Goal: Communication & Community: Share content

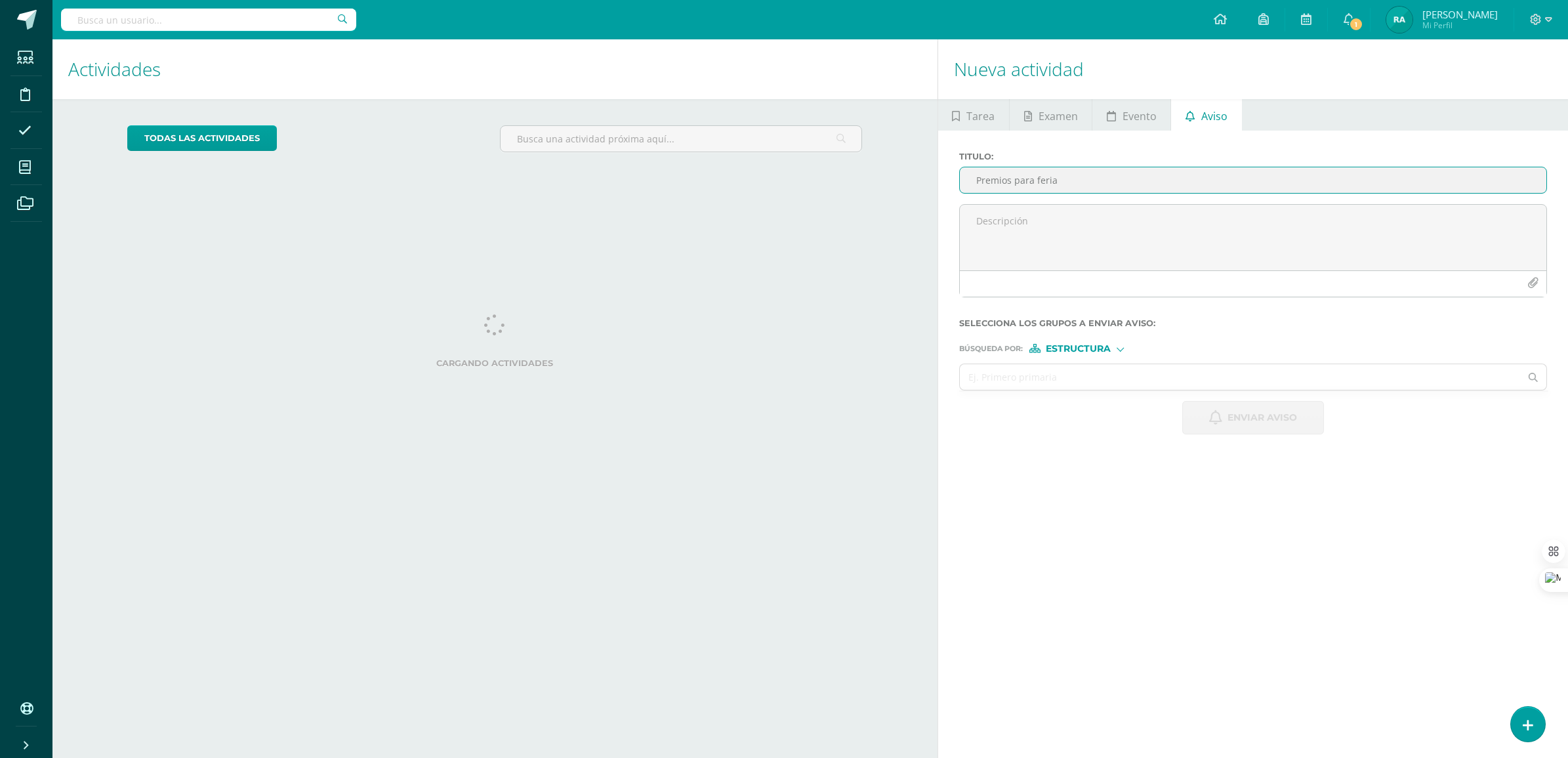
type input "Premios para feria"
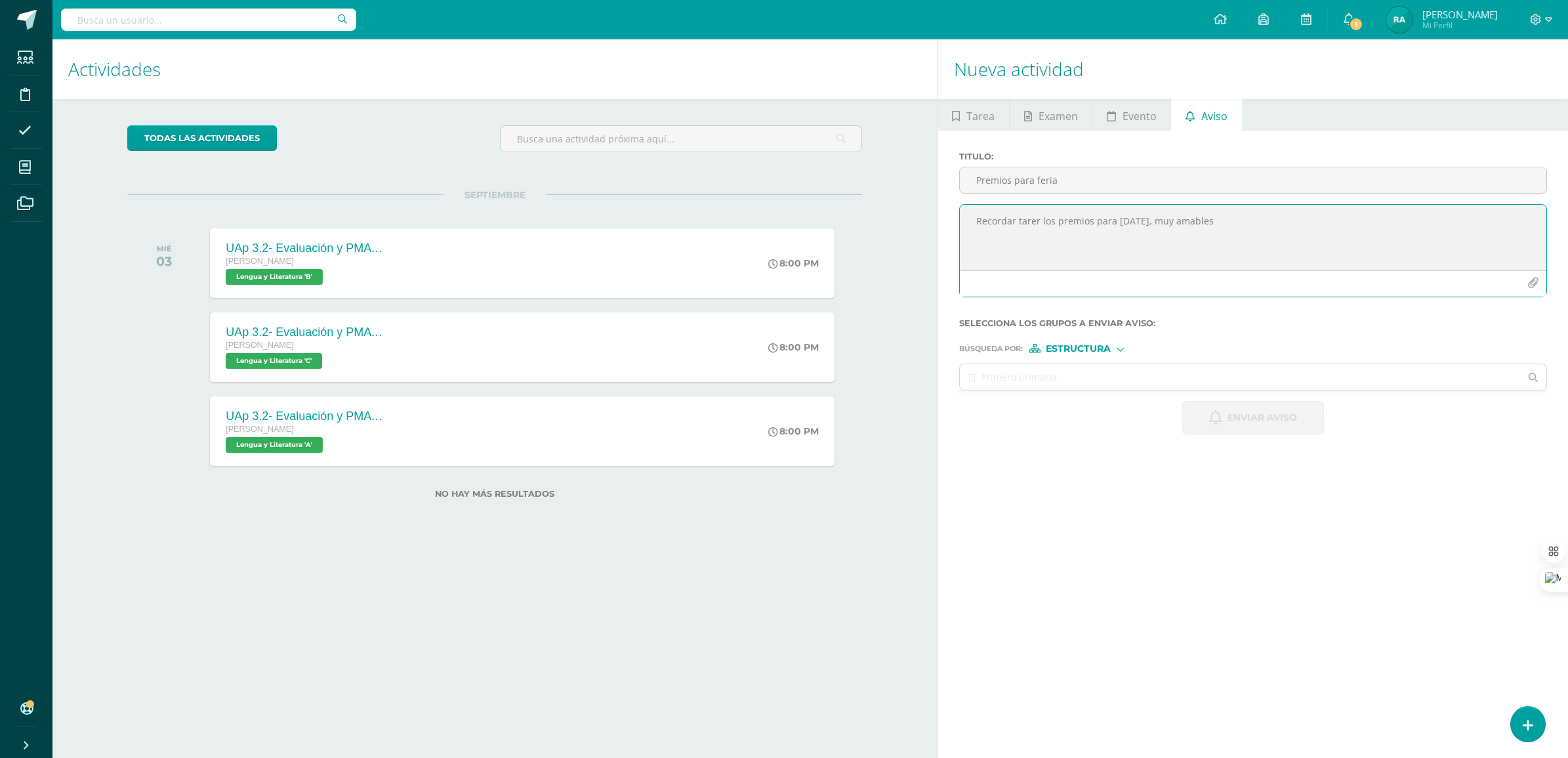
type textarea "Recordar tarer los premios para [DATE], muy amables"
click at [1097, 348] on span "Estructura" at bounding box center [1078, 348] width 65 height 7
click at [1095, 366] on span "Estructura" at bounding box center [1095, 368] width 65 height 7
click at [1011, 382] on input "text" at bounding box center [1240, 377] width 561 height 25
type input "L"
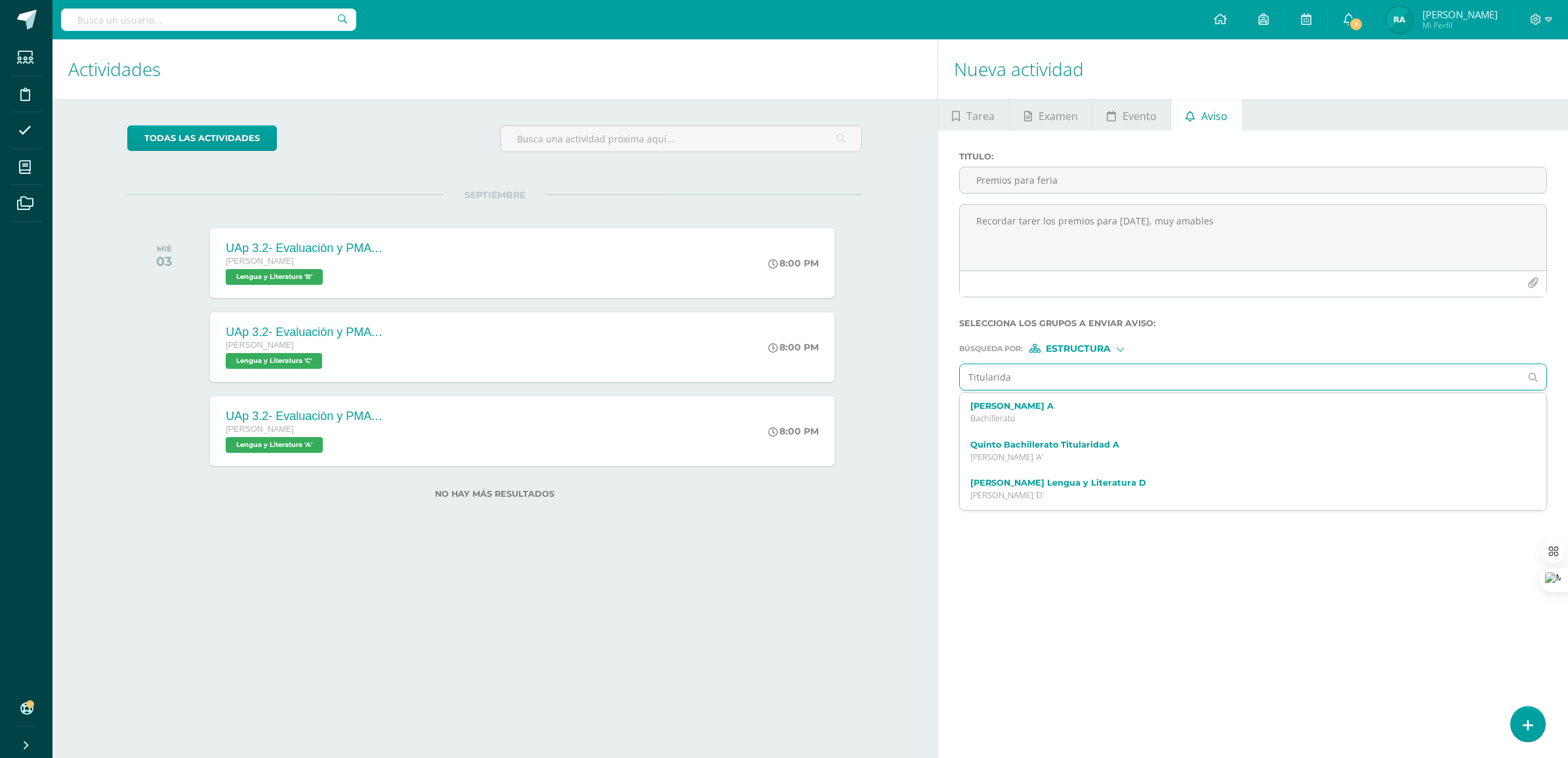
type input "Titularidad"
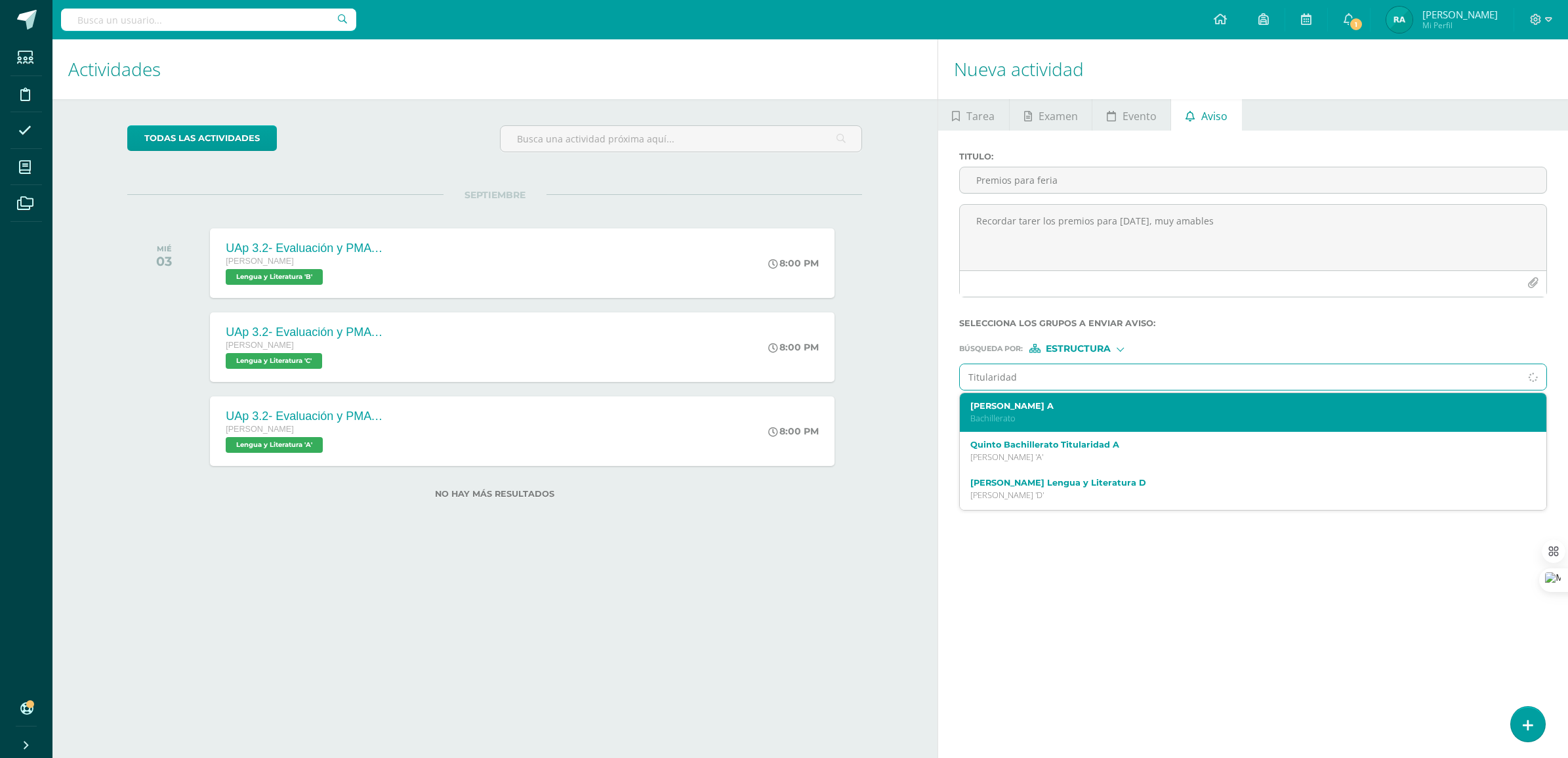
click at [1025, 406] on label "[PERSON_NAME] A" at bounding box center [1240, 406] width 540 height 10
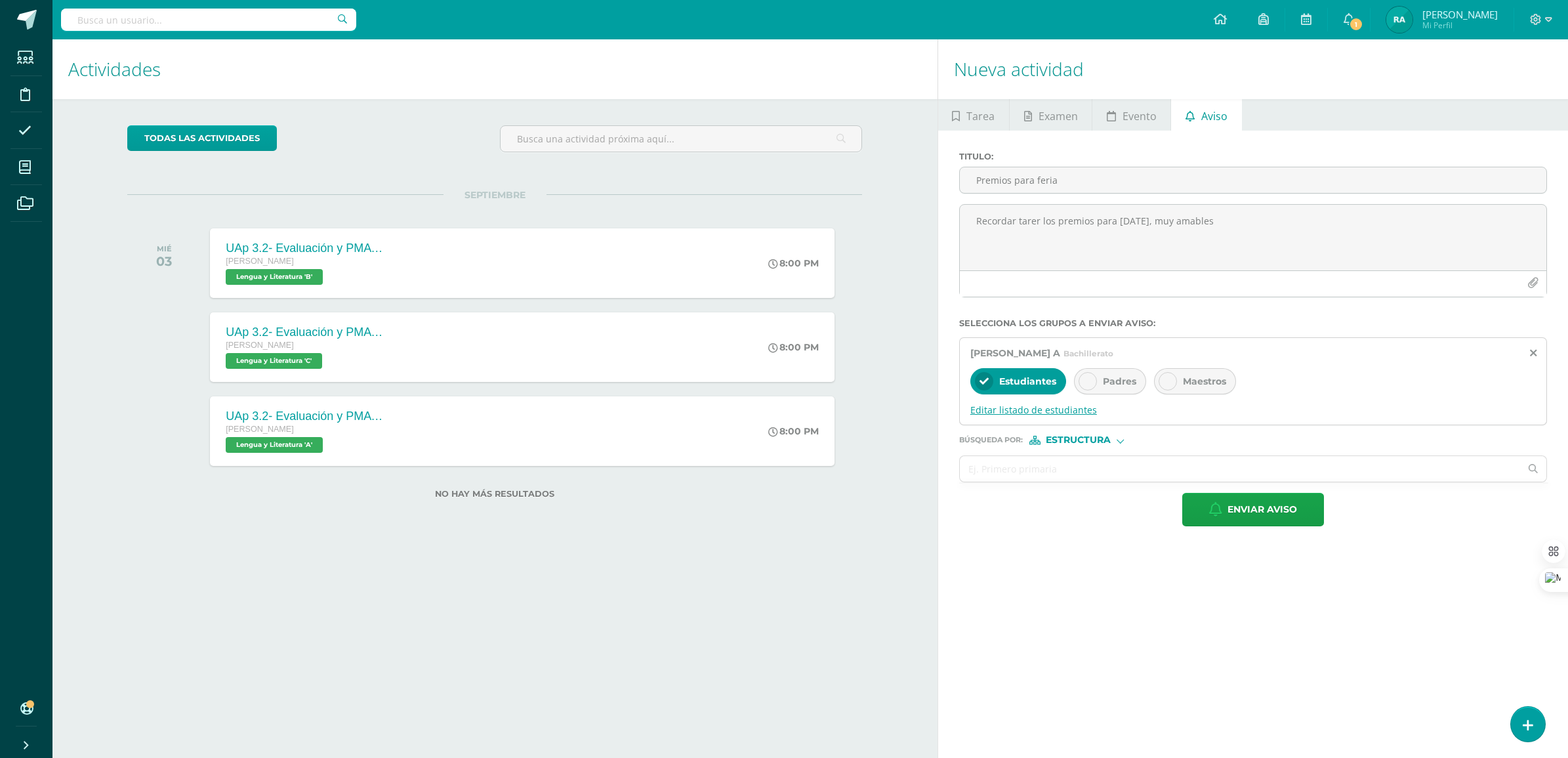
click at [1027, 414] on span "Editar listado de estudiantes" at bounding box center [1252, 410] width 565 height 13
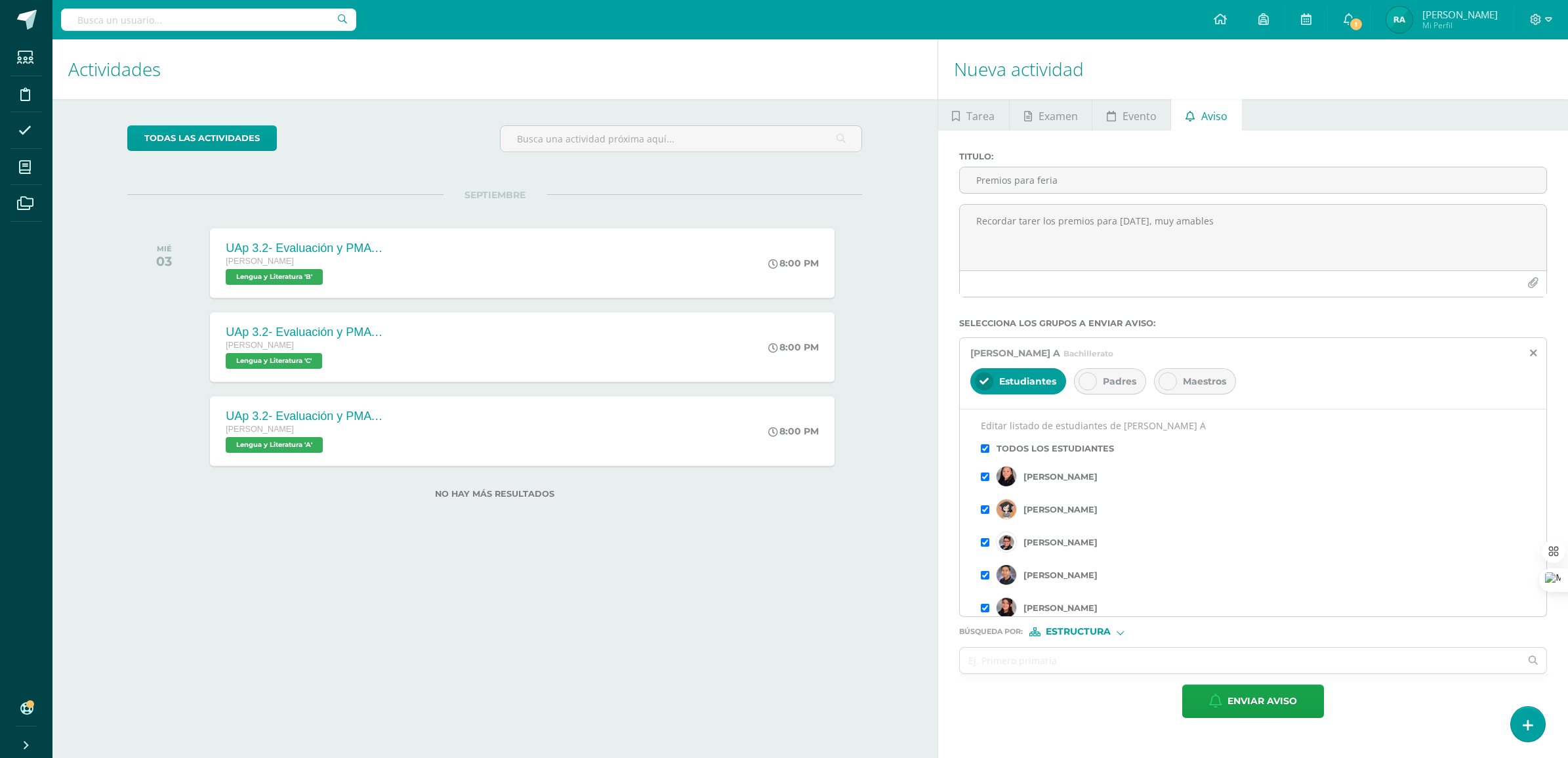
click at [986, 446] on div "Todos los estudiantes" at bounding box center [1253, 448] width 545 height 23
click at [986, 452] on input "checkbox" at bounding box center [985, 448] width 9 height 9
click at [982, 430] on input "checkbox" at bounding box center [985, 427] width 9 height 9
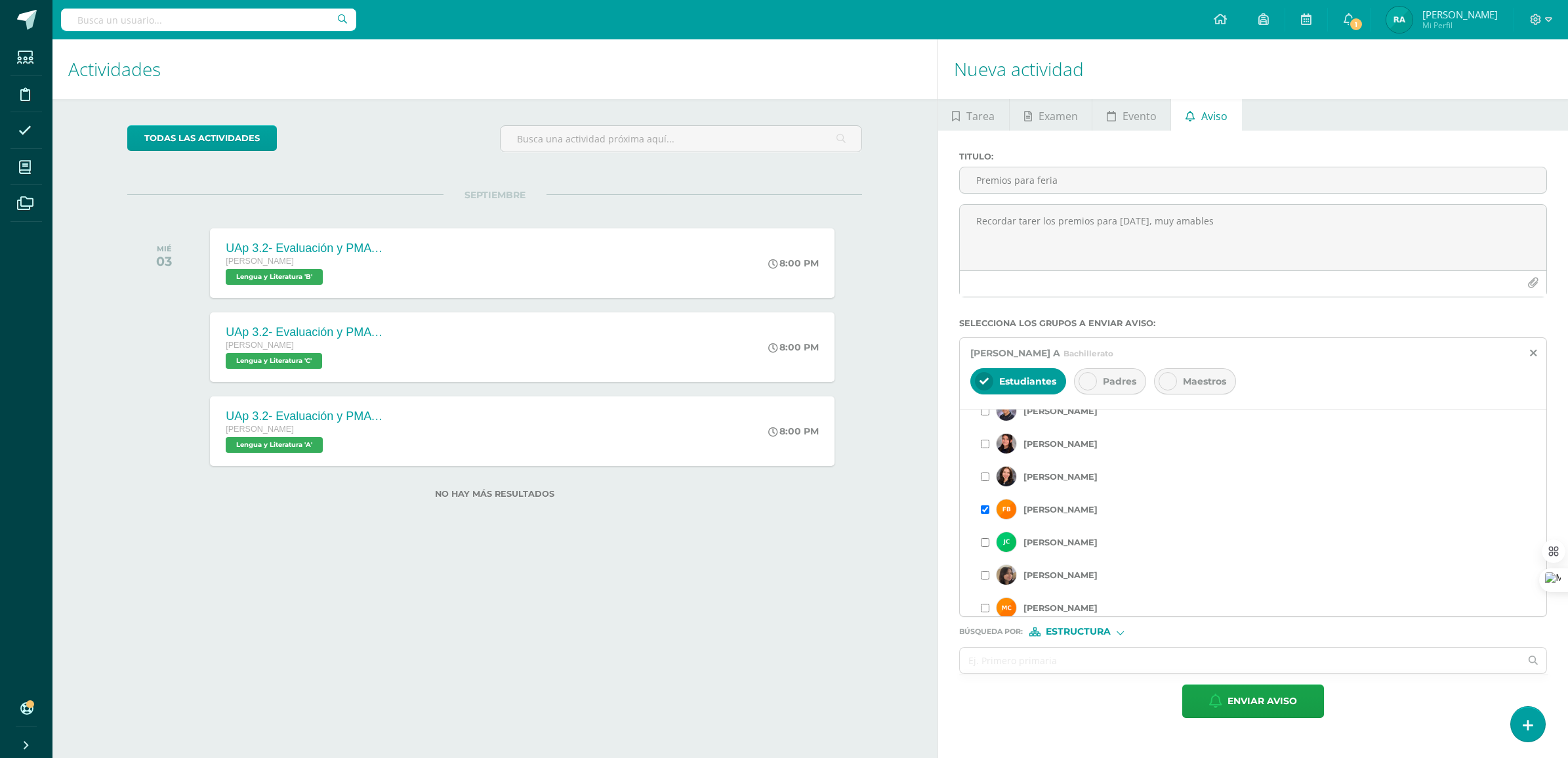
click at [989, 542] on div "[PERSON_NAME]" at bounding box center [1253, 542] width 545 height 33
click at [986, 546] on input "checkbox" at bounding box center [985, 542] width 9 height 9
click at [985, 517] on div "[PERSON_NAME]" at bounding box center [1253, 509] width 545 height 33
click at [985, 514] on input "checkbox" at bounding box center [985, 510] width 9 height 9
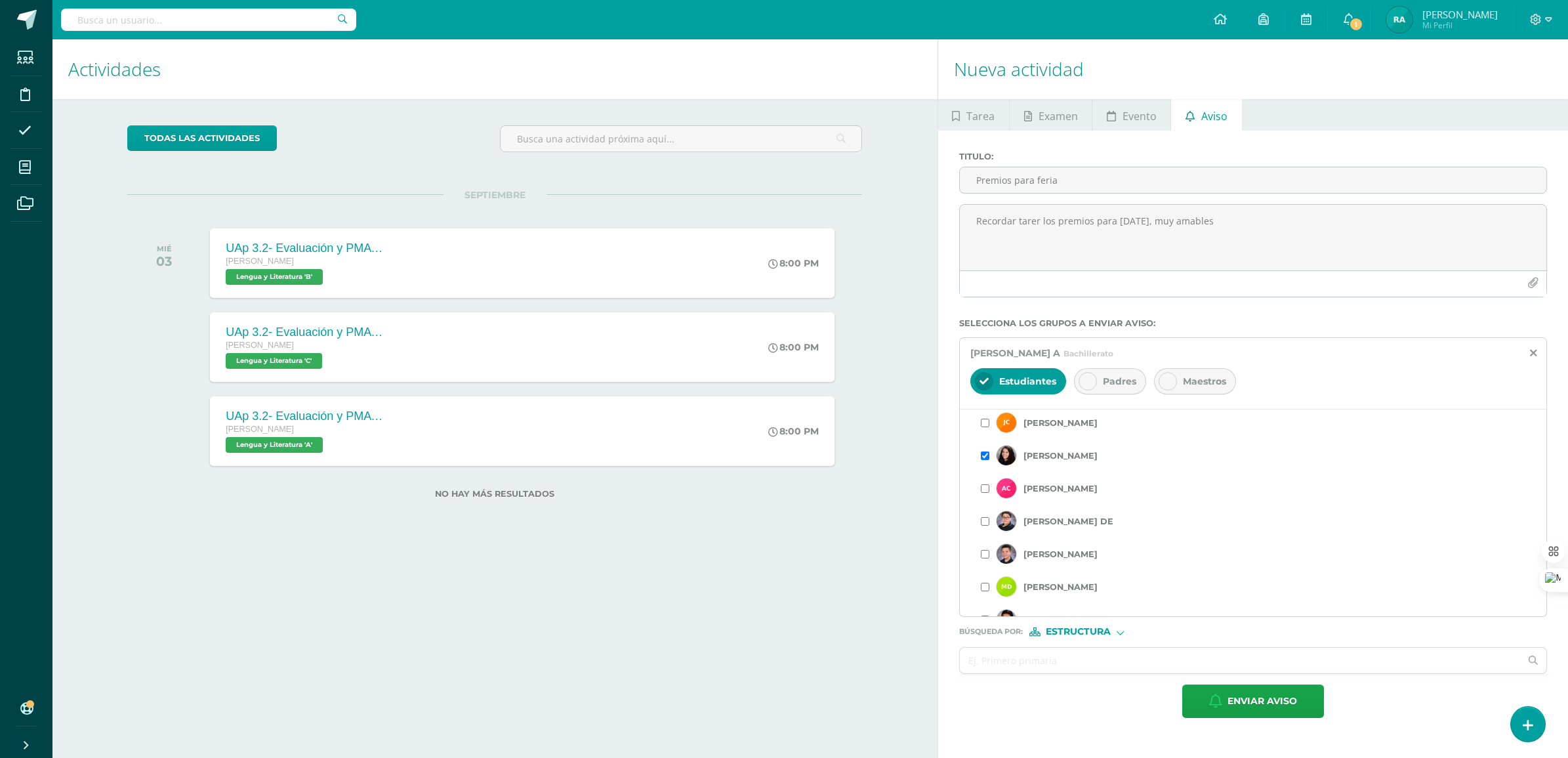
scroll to position [410, 0]
click at [982, 463] on input "checkbox" at bounding box center [985, 460] width 9 height 9
click at [987, 498] on input "checkbox" at bounding box center [985, 493] width 9 height 9
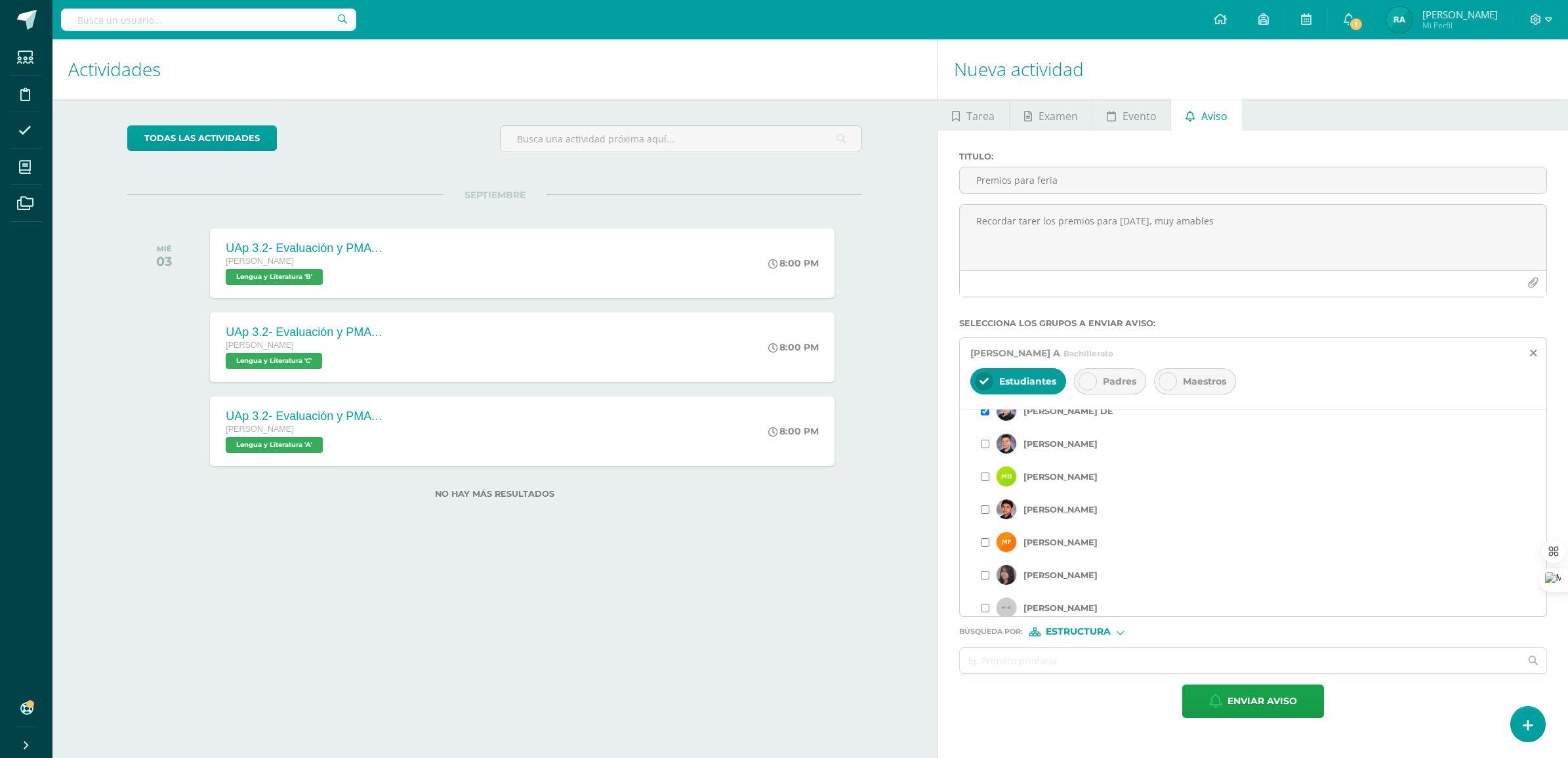
click at [983, 480] on input "checkbox" at bounding box center [985, 476] width 9 height 9
click at [985, 547] on input "checkbox" at bounding box center [985, 542] width 9 height 9
click at [985, 496] on input "checkbox" at bounding box center [985, 493] width 9 height 9
click at [983, 526] on input "checkbox" at bounding box center [985, 526] width 9 height 9
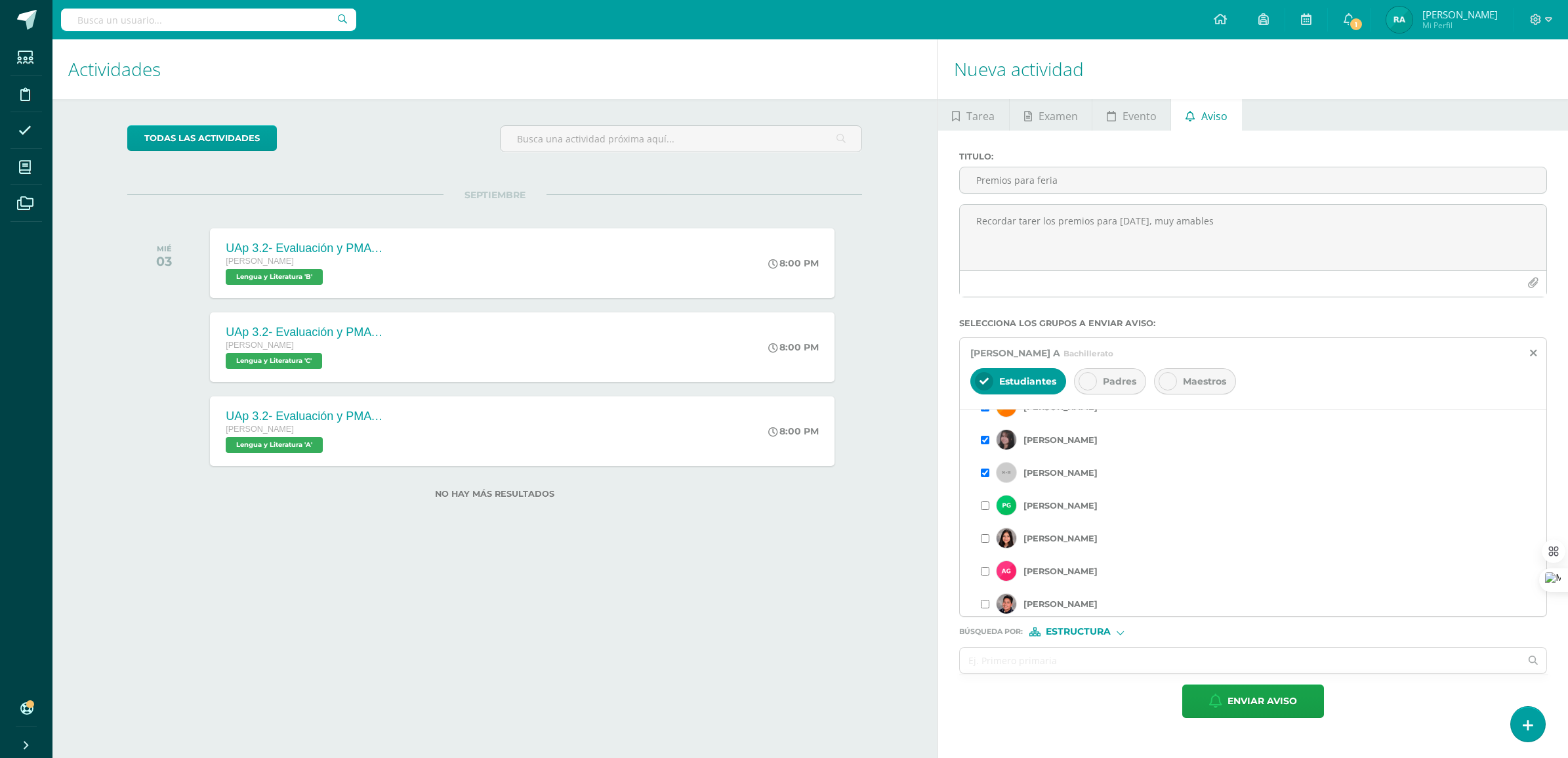
scroll to position [656, 0]
click at [987, 481] on input "checkbox" at bounding box center [985, 476] width 9 height 9
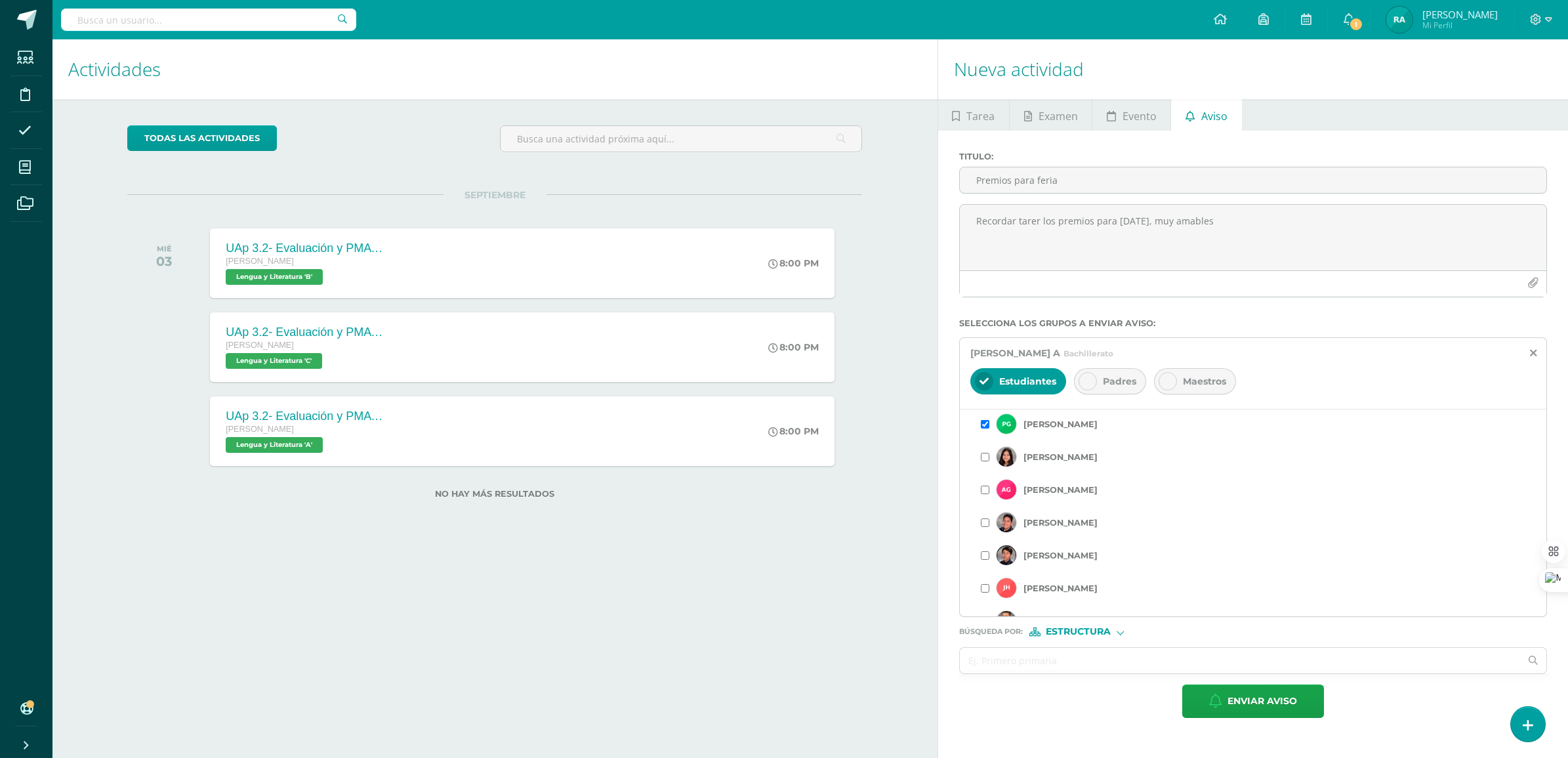
scroll to position [738, 0]
click at [985, 498] on input "checkbox" at bounding box center [985, 493] width 9 height 9
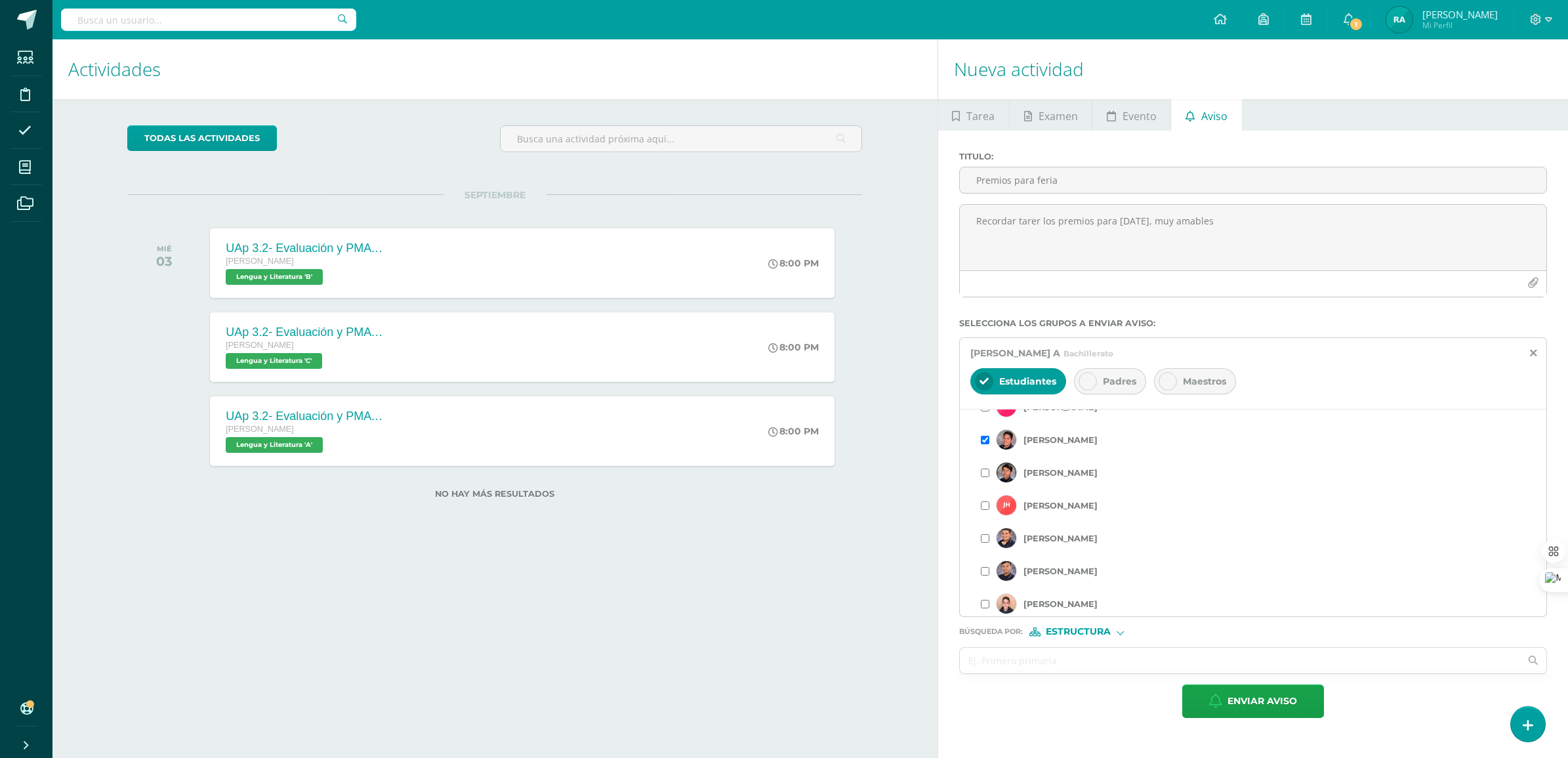
scroll to position [821, 0]
click at [985, 479] on input "checkbox" at bounding box center [985, 476] width 9 height 9
click at [987, 464] on input "checkbox" at bounding box center [985, 460] width 9 height 9
click at [985, 496] on input "checkbox" at bounding box center [985, 493] width 9 height 9
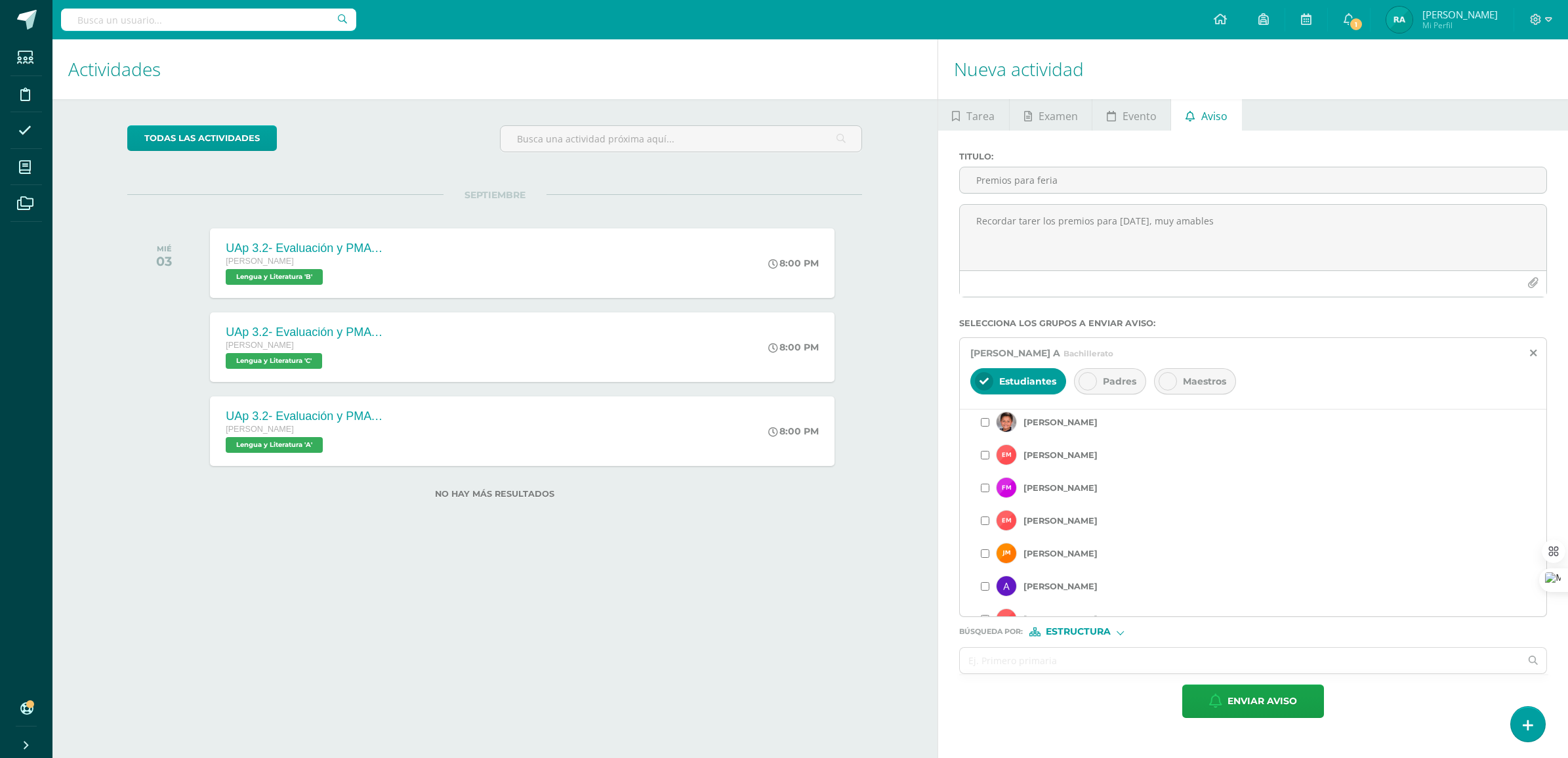
scroll to position [984, 0]
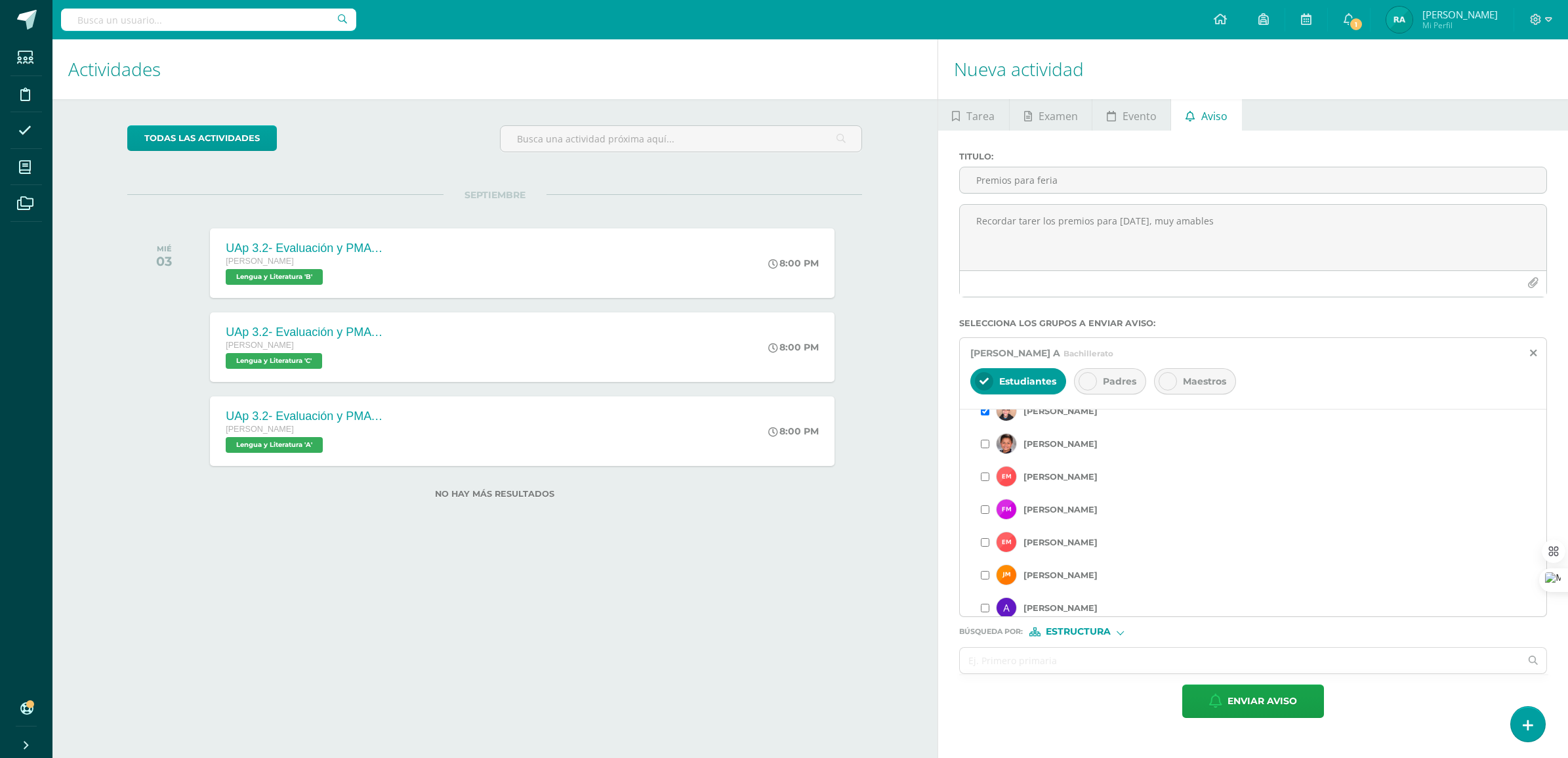
click at [979, 447] on div "Editar listado de estudiantes [PERSON_NAME] A Todos los estudiantes [PERSON_NAM…" at bounding box center [1252, 512] width 587 height 207
click at [982, 448] on input "checkbox" at bounding box center [985, 444] width 9 height 9
click at [985, 480] on input "checkbox" at bounding box center [985, 476] width 9 height 9
click at [986, 435] on div "[PERSON_NAME]" at bounding box center [1253, 427] width 545 height 33
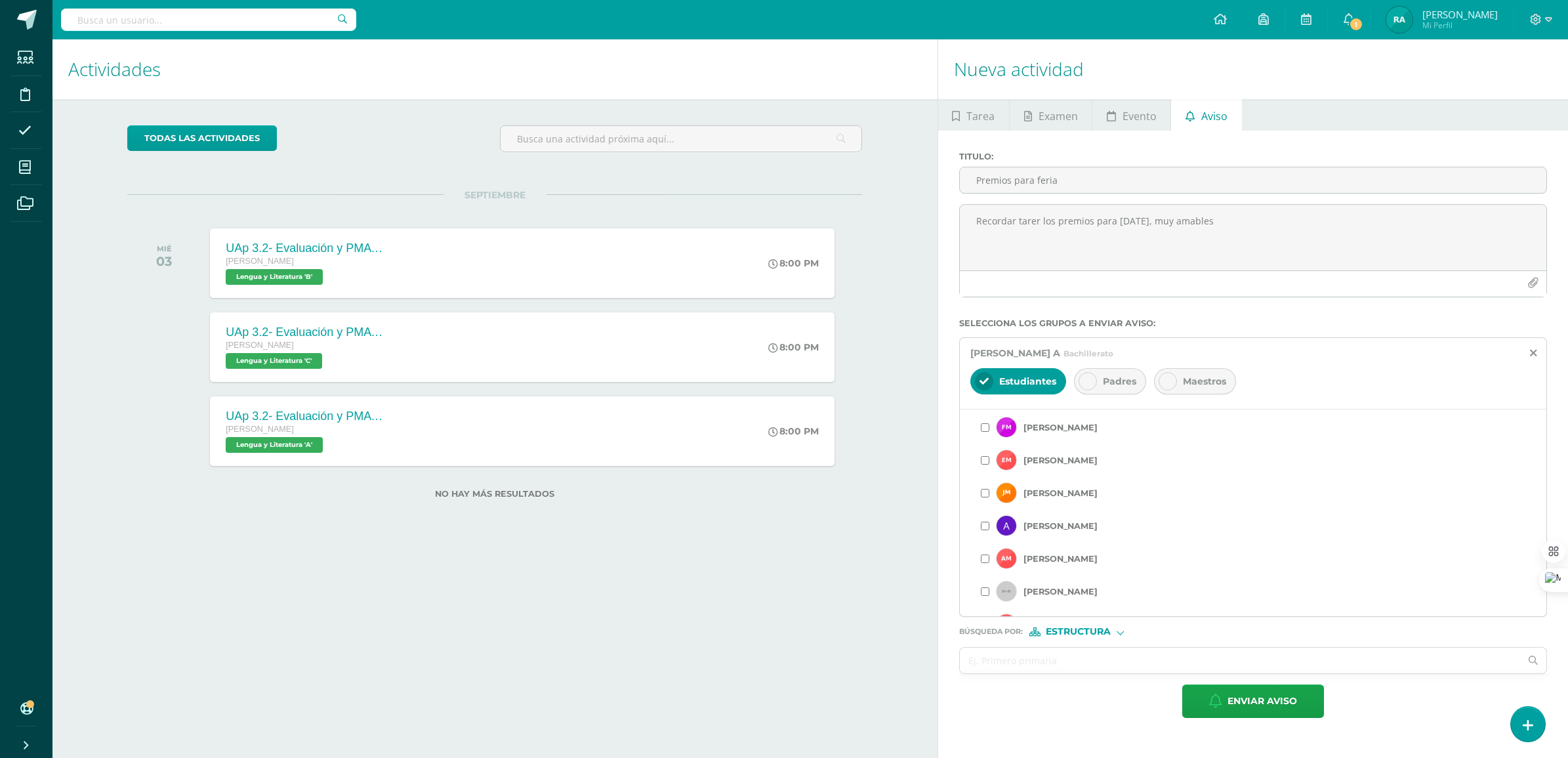
click at [985, 430] on input "checkbox" at bounding box center [985, 427] width 9 height 9
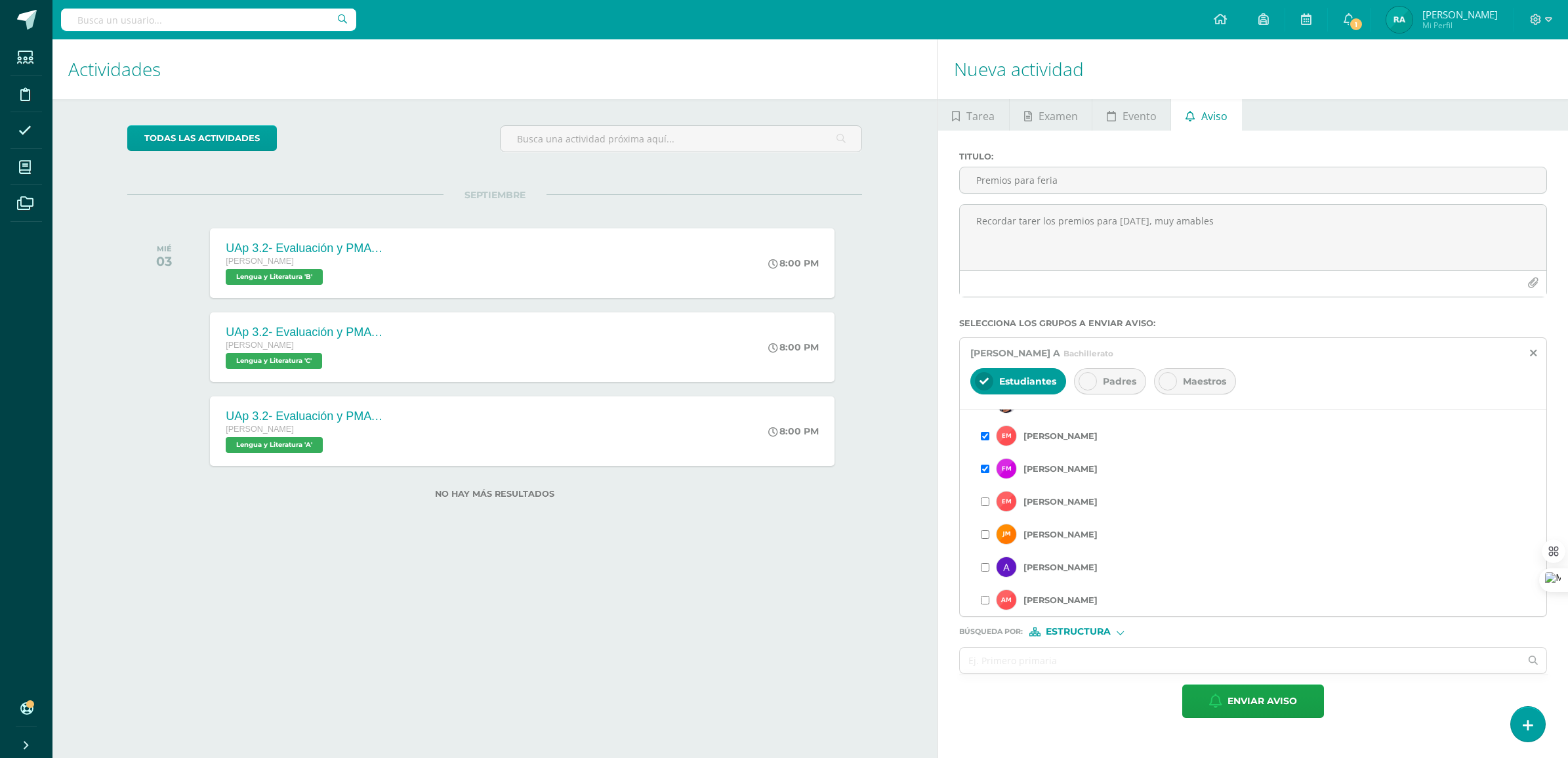
click at [982, 506] on input "checkbox" at bounding box center [985, 502] width 9 height 9
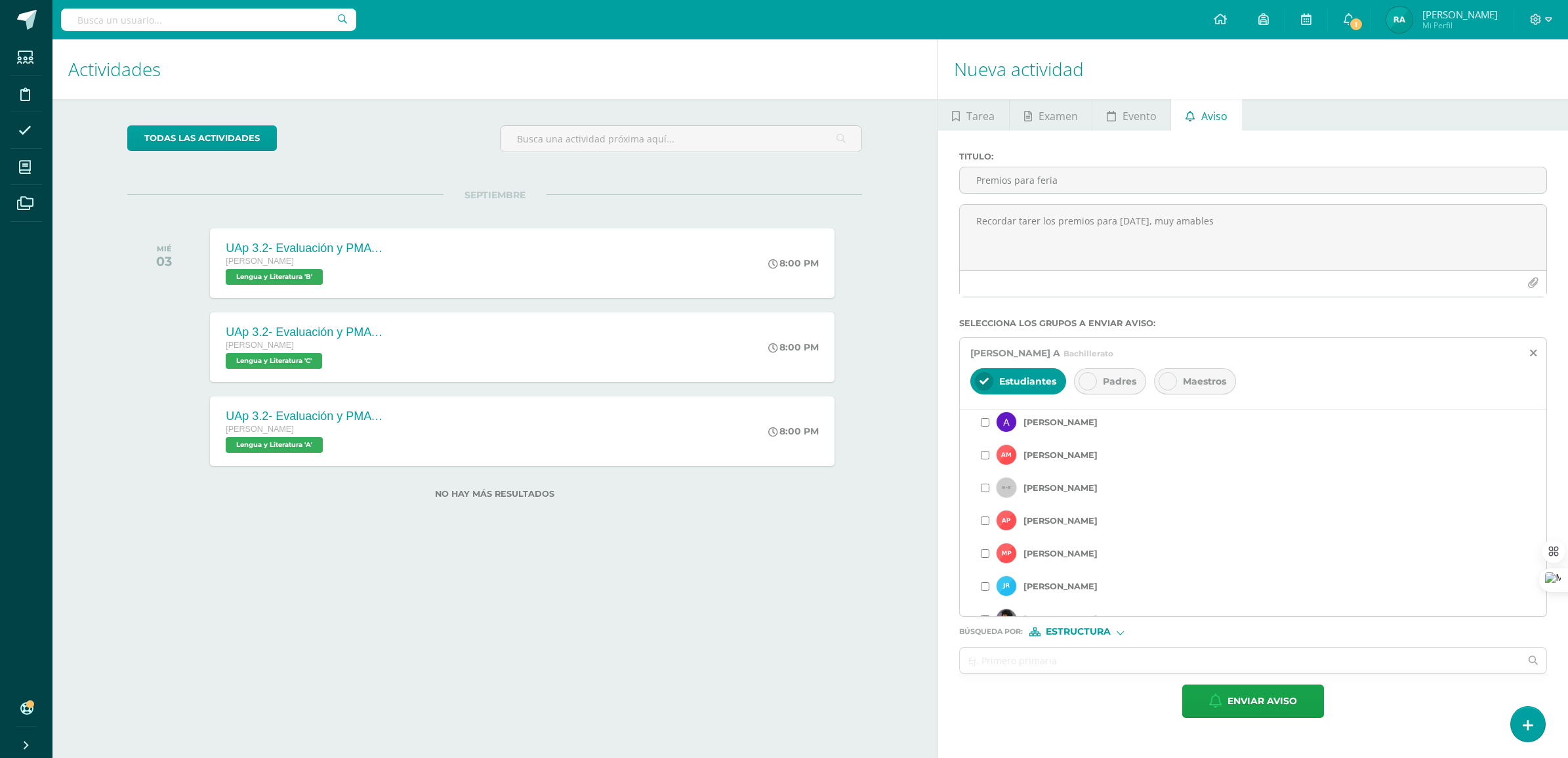
scroll to position [1107, 0]
click at [985, 552] on input "checkbox" at bounding box center [985, 551] width 9 height 9
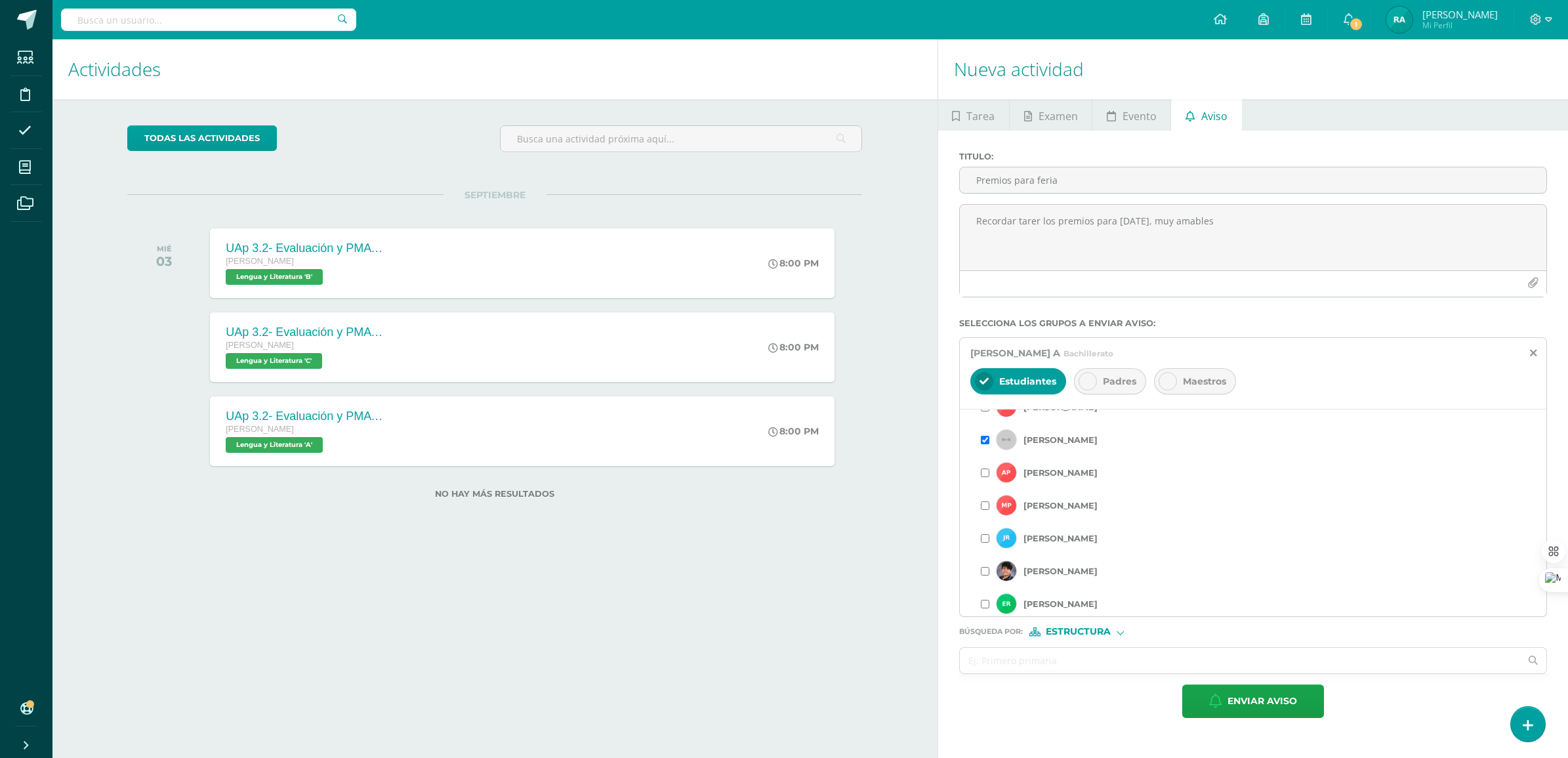
scroll to position [1189, 0]
click at [984, 504] on input "checkbox" at bounding box center [985, 502] width 9 height 9
click at [984, 539] on input "checkbox" at bounding box center [985, 534] width 9 height 9
click at [987, 473] on input "checkbox" at bounding box center [985, 469] width 9 height 9
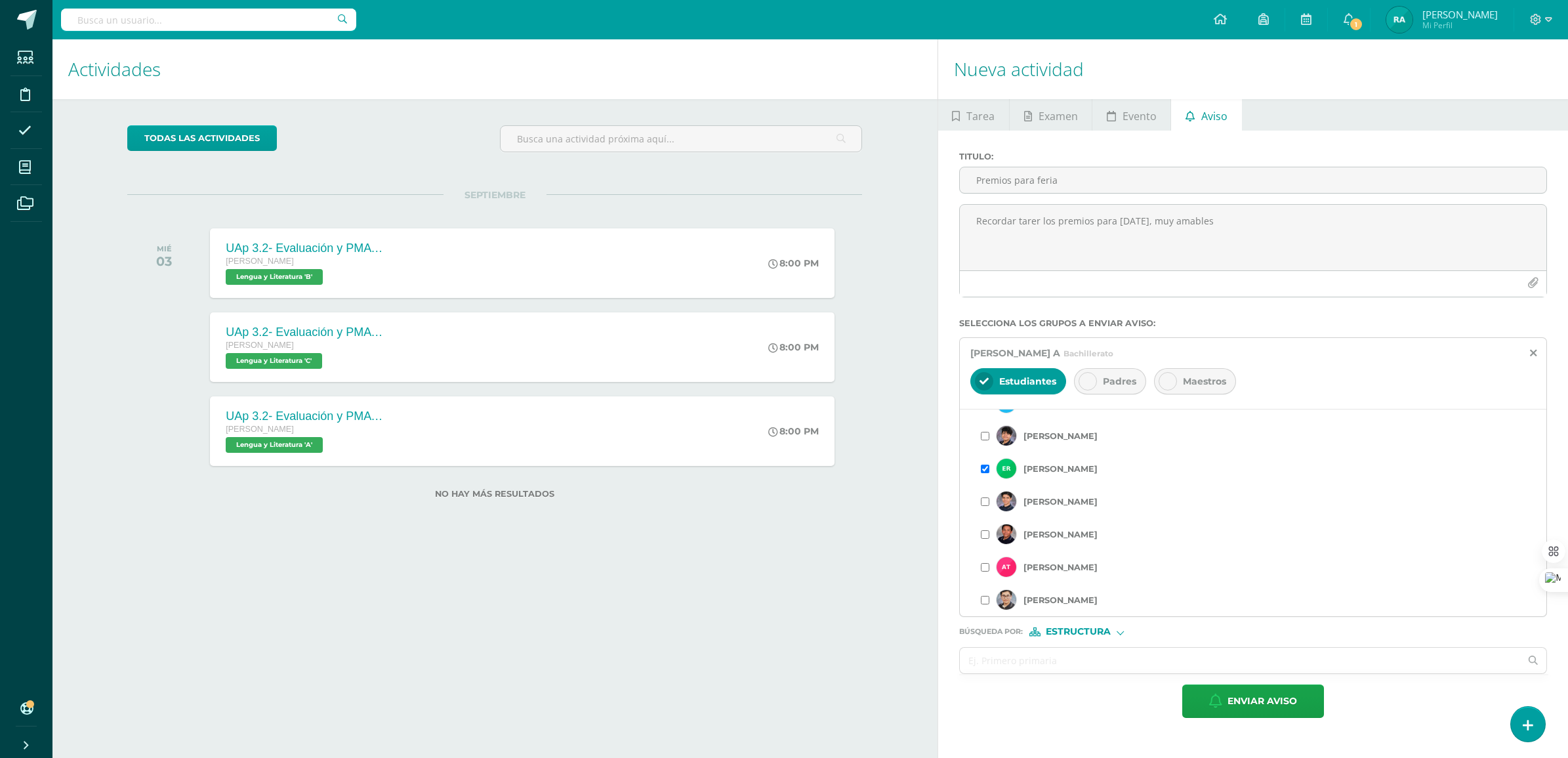
click at [987, 504] on input "checkbox" at bounding box center [985, 502] width 9 height 9
click at [987, 603] on input "checkbox" at bounding box center [985, 600] width 9 height 9
drag, startPoint x: 1222, startPoint y: 223, endPoint x: 939, endPoint y: 214, distance: 283.1
click at [939, 214] on div "Titulo : Premios para feria Recordar tarer los premios para [DATE], muy amables…" at bounding box center [1253, 434] width 630 height 608
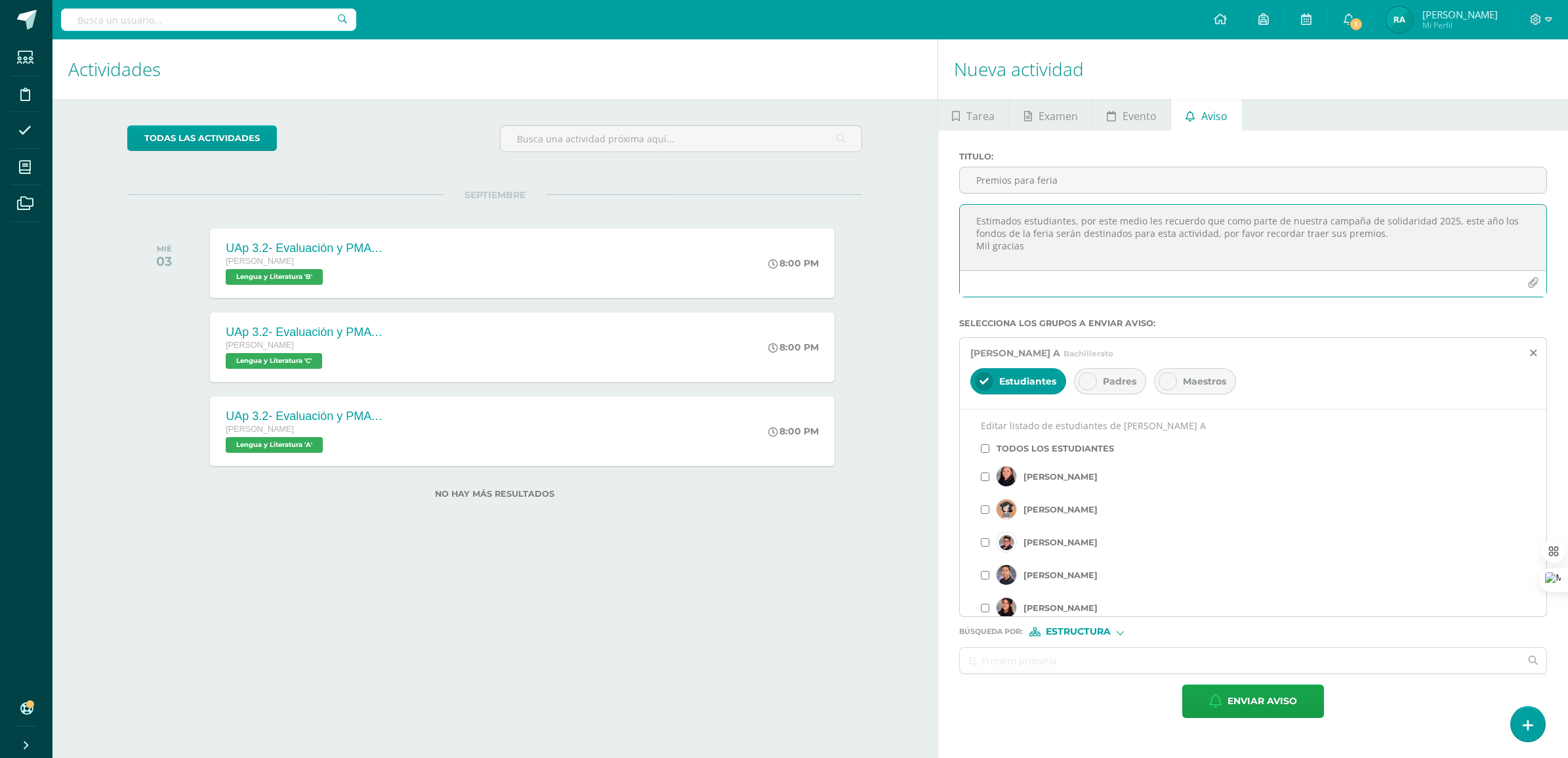
drag, startPoint x: 1040, startPoint y: 257, endPoint x: 971, endPoint y: 210, distance: 83.5
click at [971, 210] on textarea "Estimados estudiantes, por este medio les recuerdo que como parte de nuestra ca…" at bounding box center [1252, 237] width 587 height 66
paste textarea ": Les recuerdo que, como parte de nuestra Campaña de Solidaridad 2025, este año…"
drag, startPoint x: 1303, startPoint y: 238, endPoint x: 1140, endPoint y: 244, distance: 163.1
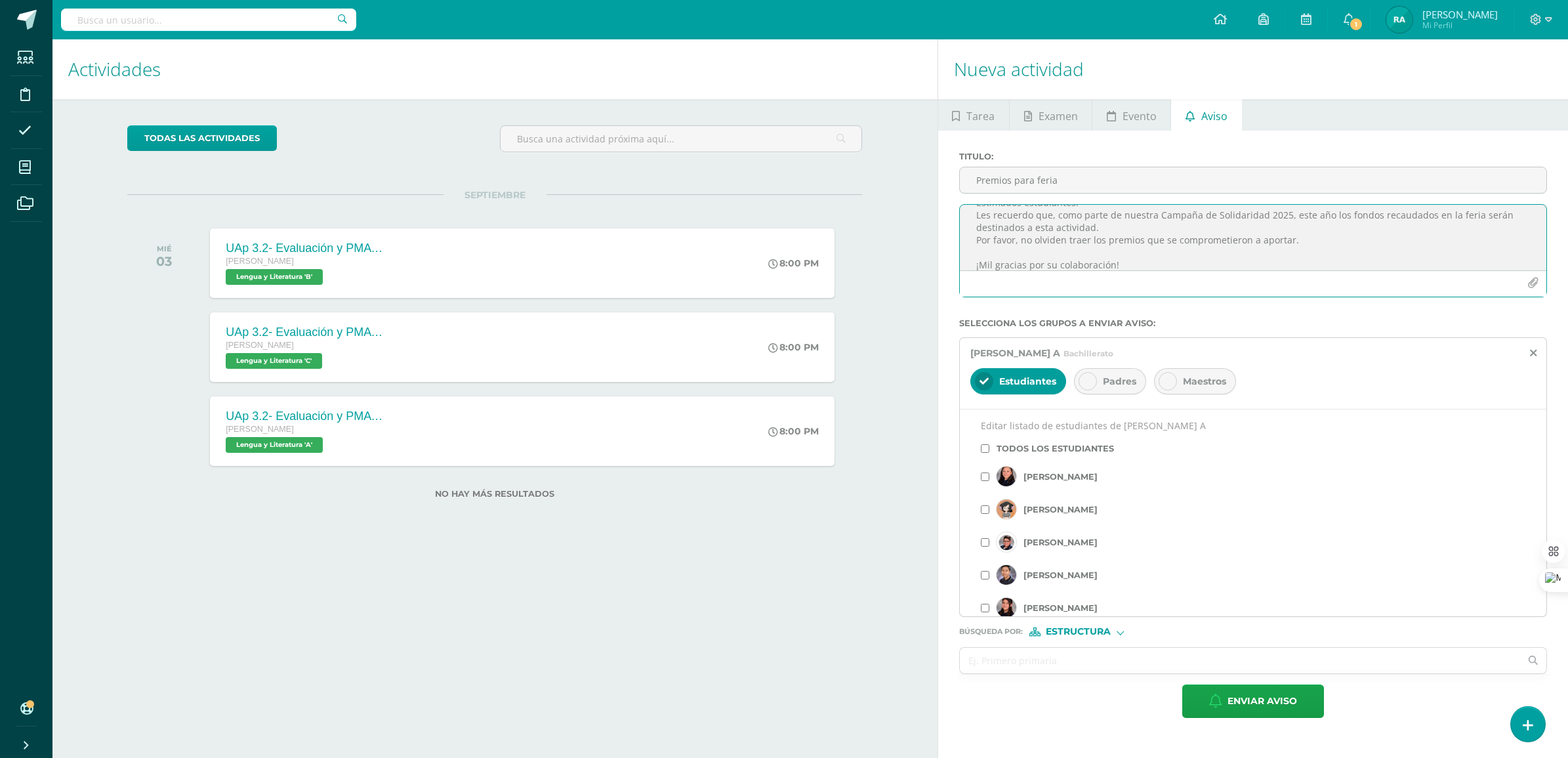
click at [1140, 244] on textarea "Estimados estudiantes: Les recuerdo que, como parte de nuestra Campaña de Solid…" at bounding box center [1252, 237] width 587 height 66
type textarea "Estimados estudiantes: Les recuerdo que, como parte de nuestra Campaña de Solid…"
click at [1230, 703] on span "Enviar aviso" at bounding box center [1262, 701] width 69 height 32
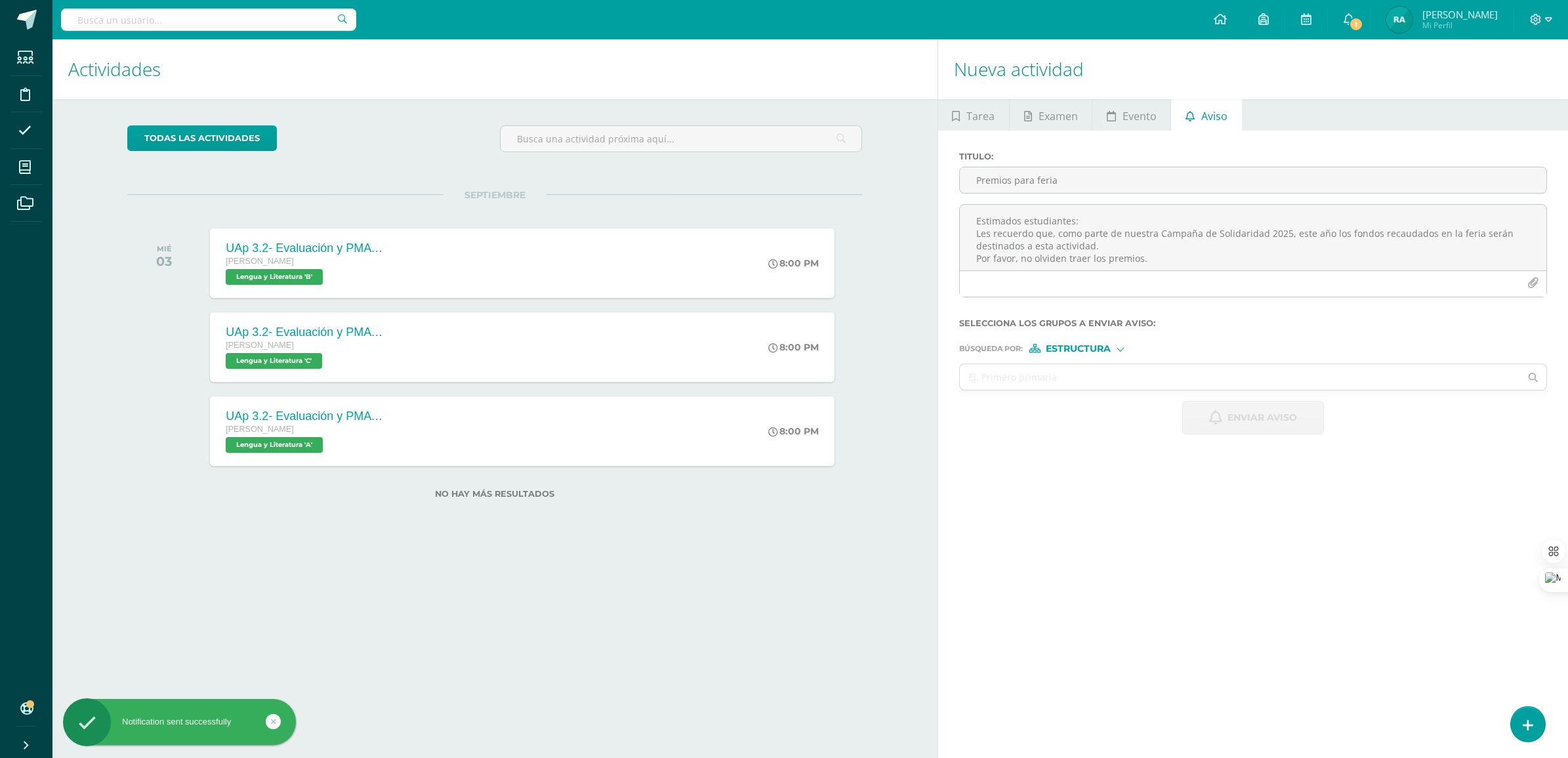
click at [1549, 733] on div "Nueva actividad Tarea Examen Evento Aviso Título: Fecha: [DATE] 20:00:00 La tar…" at bounding box center [1255, 398] width 636 height 719
click at [1526, 721] on icon at bounding box center [1528, 725] width 12 height 15
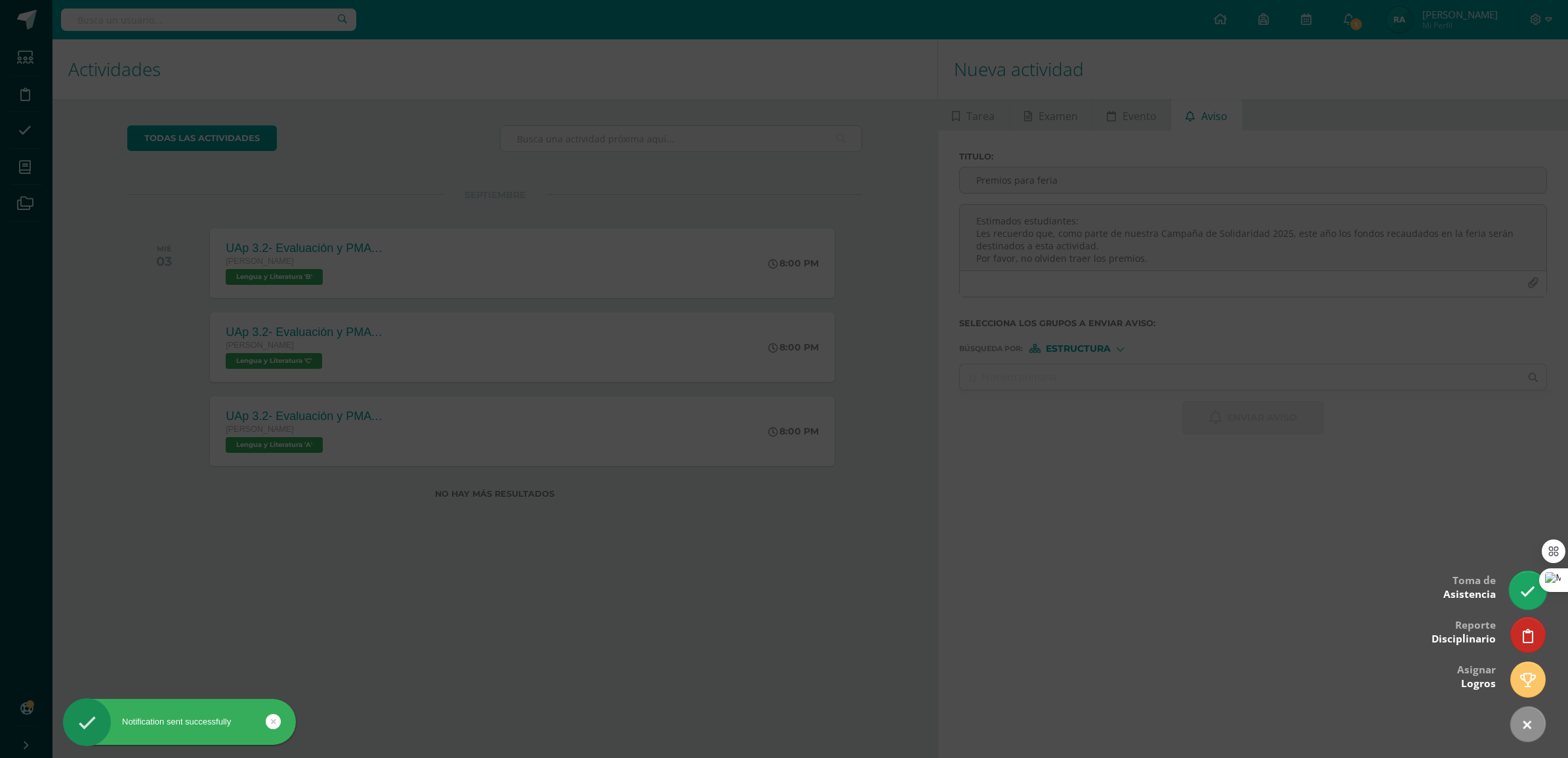
click at [1530, 584] on icon at bounding box center [1527, 591] width 15 height 15
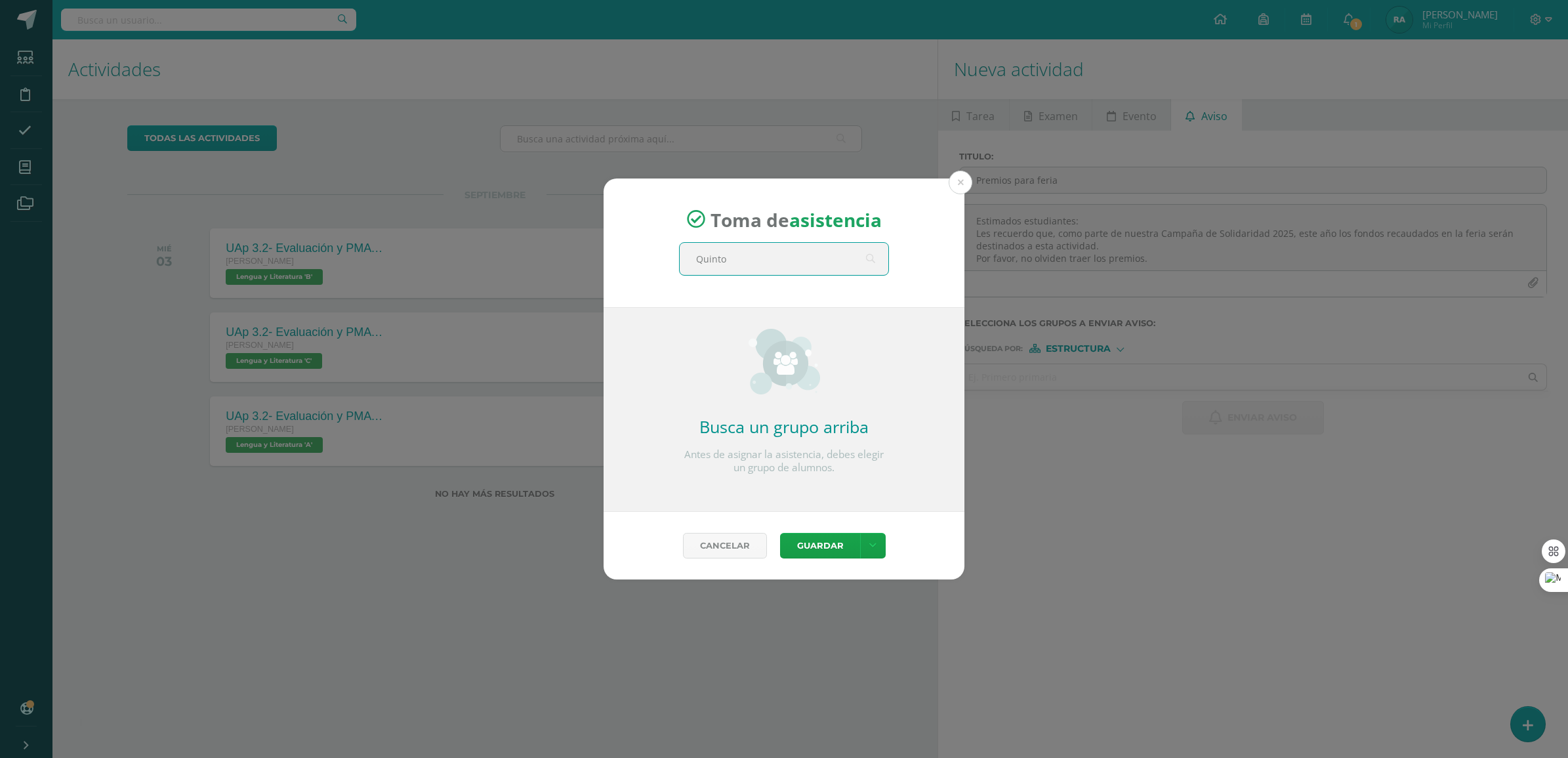
type input "[PERSON_NAME]"
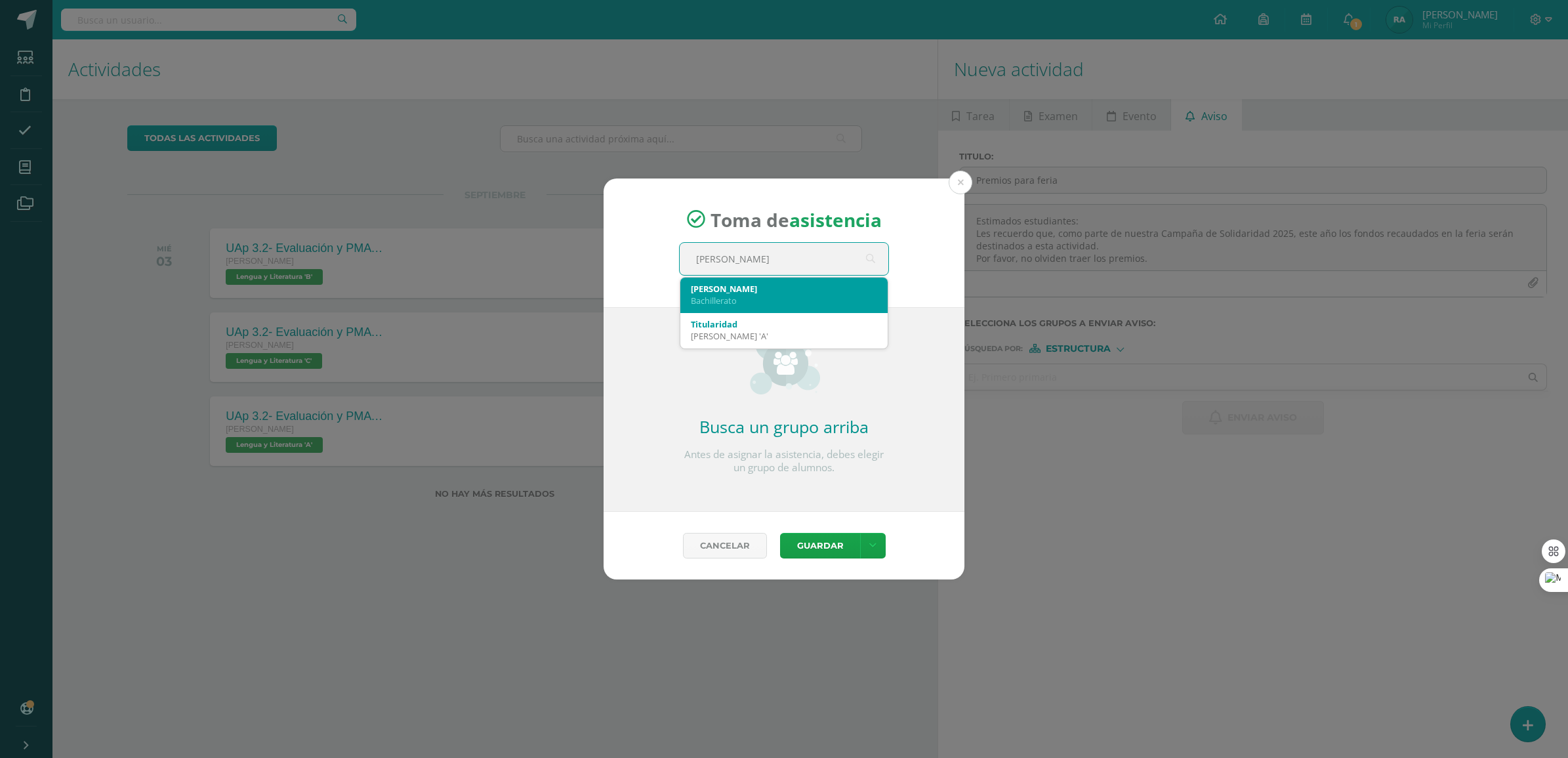
click at [802, 300] on div "Bachillerato" at bounding box center [784, 300] width 186 height 12
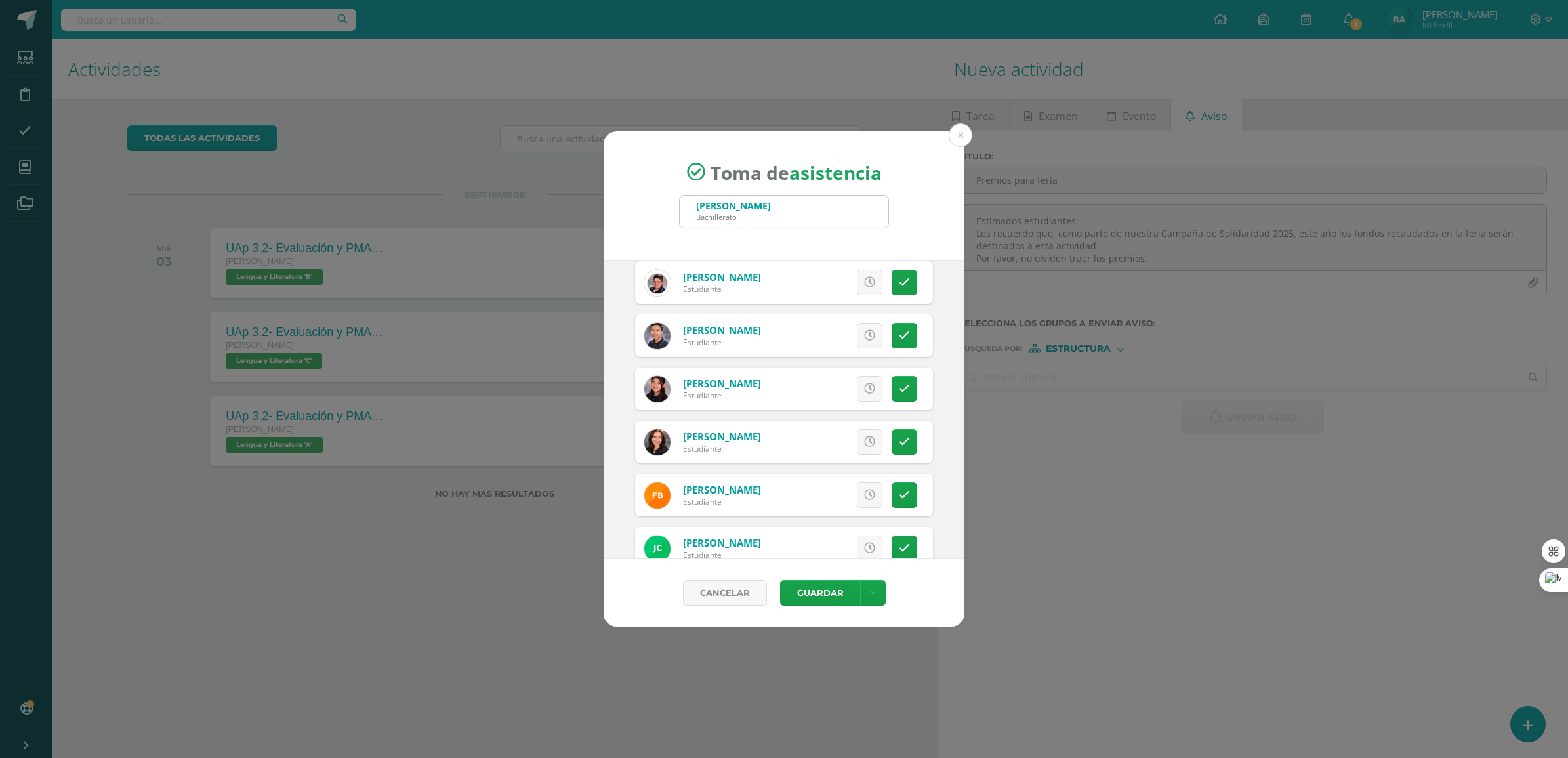
scroll to position [246, 0]
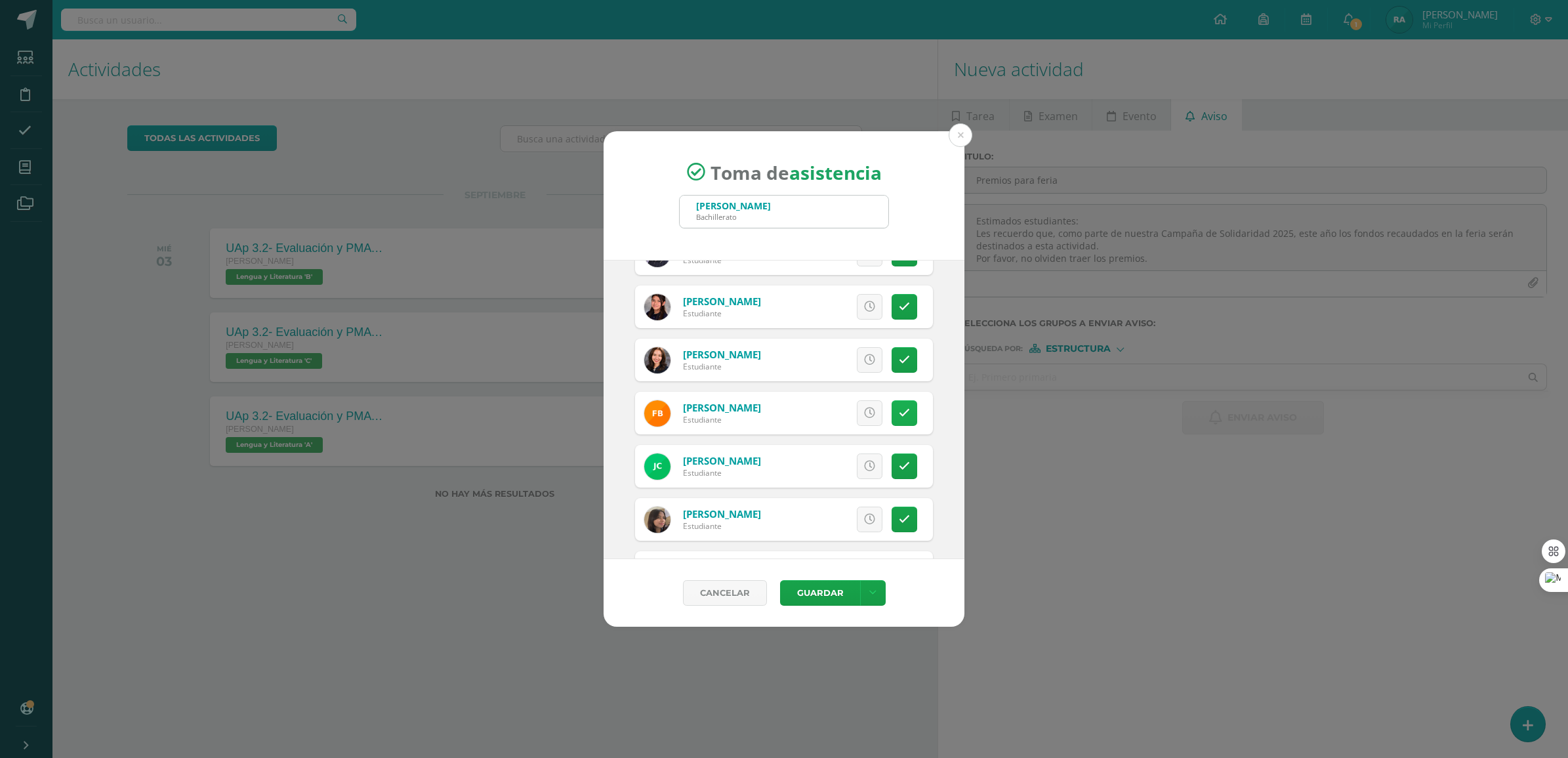
click at [899, 414] on icon at bounding box center [904, 413] width 11 height 11
click at [896, 414] on link at bounding box center [904, 413] width 25 height 25
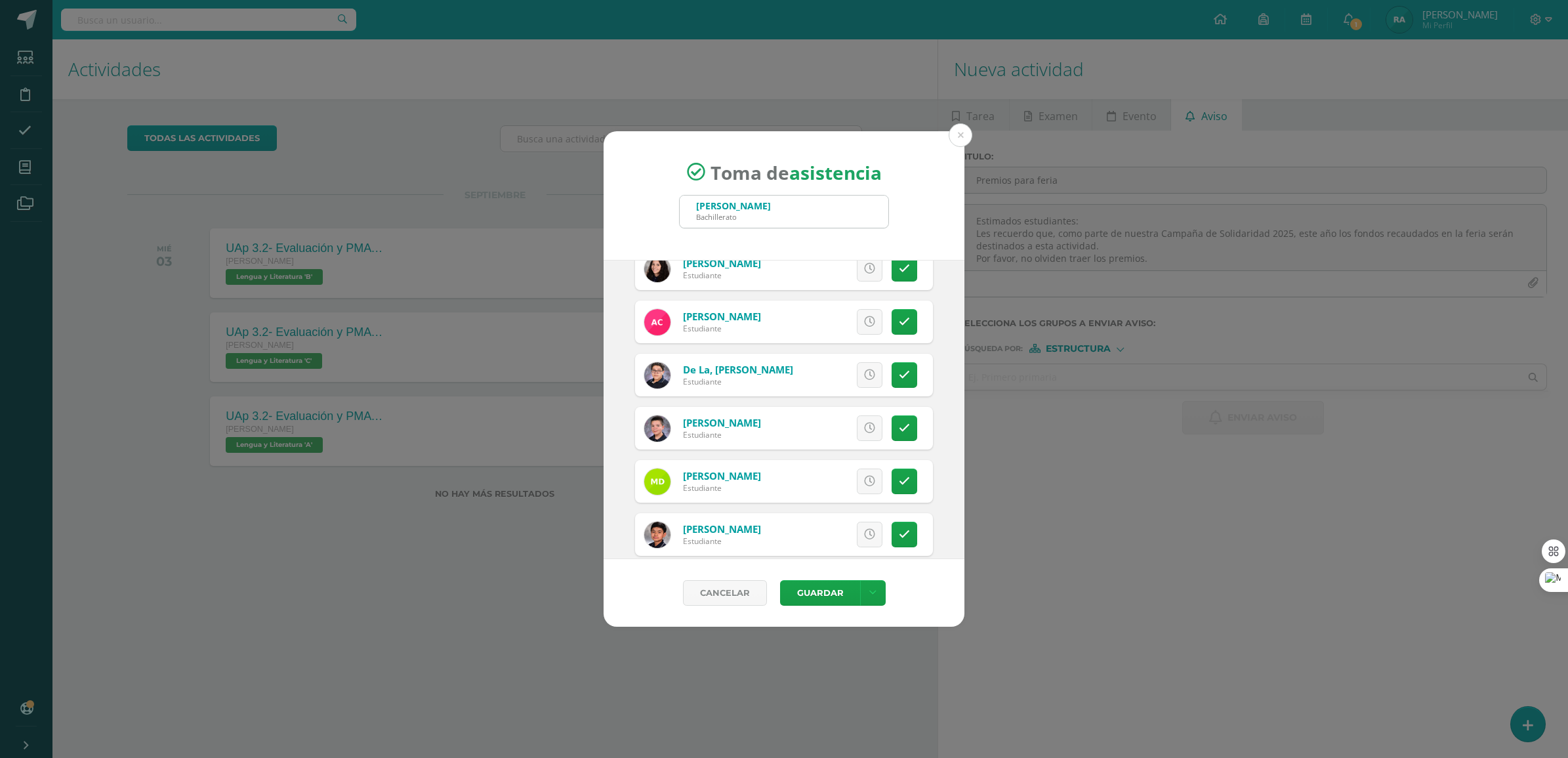
scroll to position [738, 0]
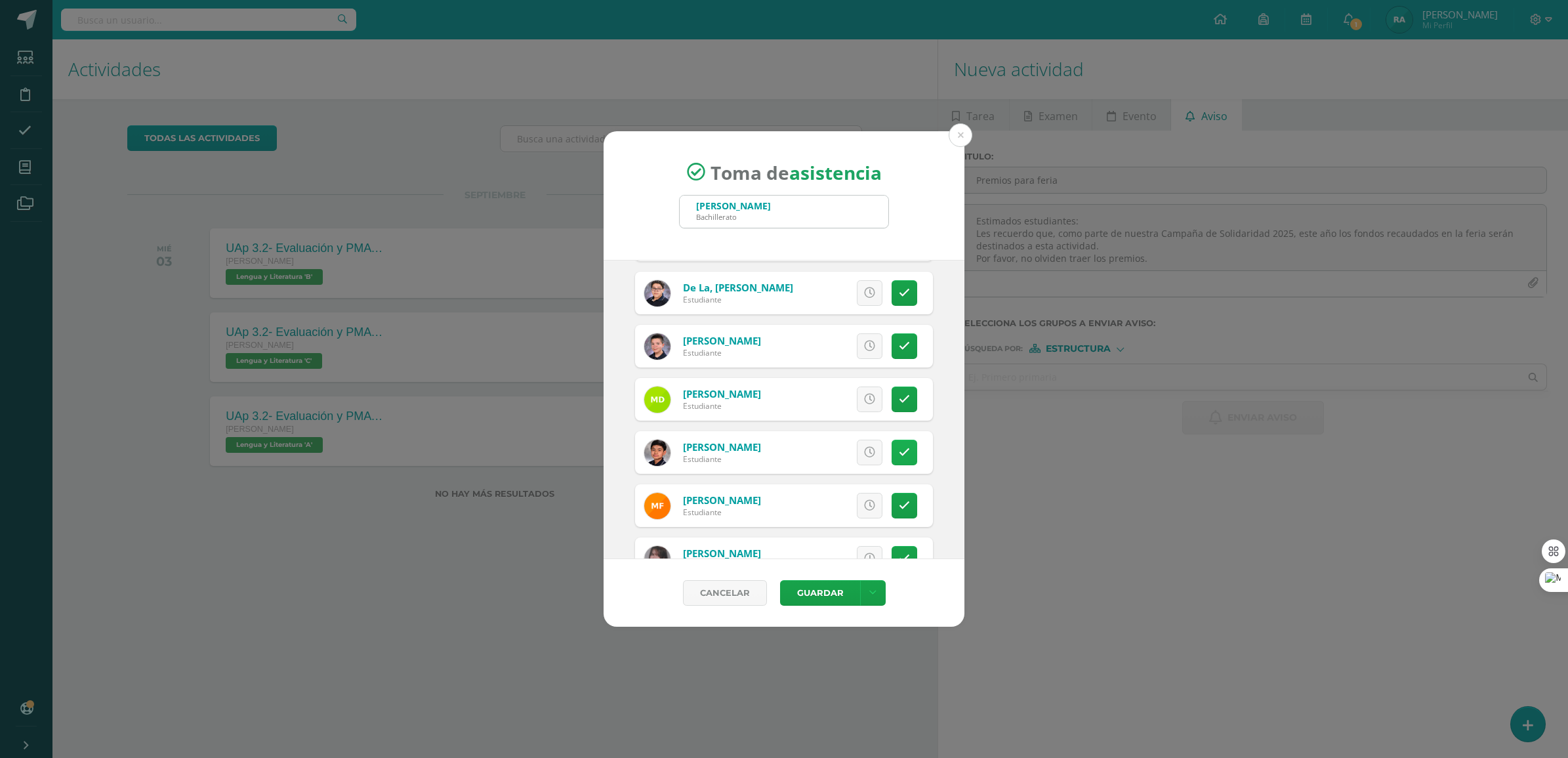
click at [901, 450] on link at bounding box center [904, 452] width 25 height 25
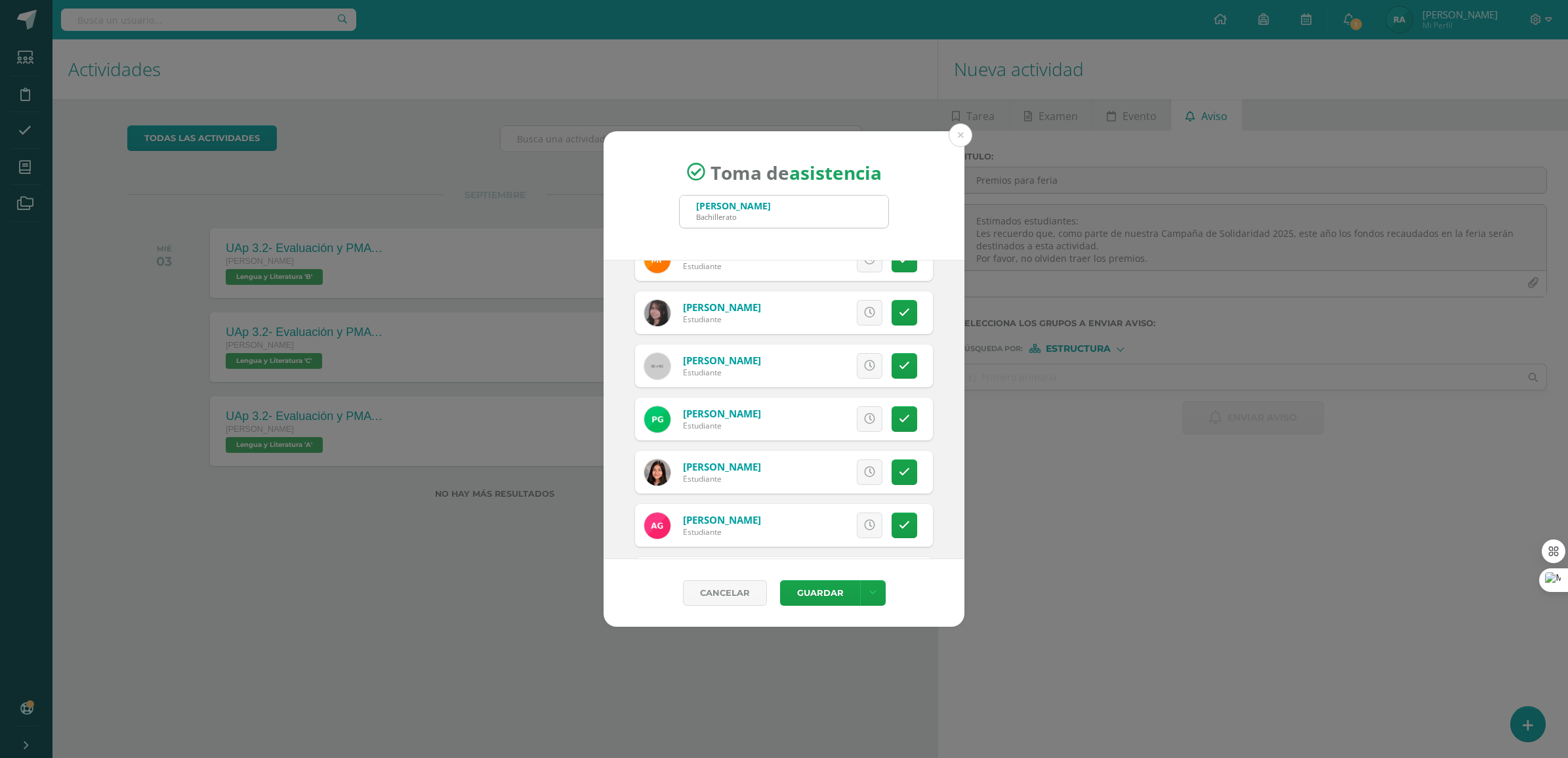
scroll to position [1066, 0]
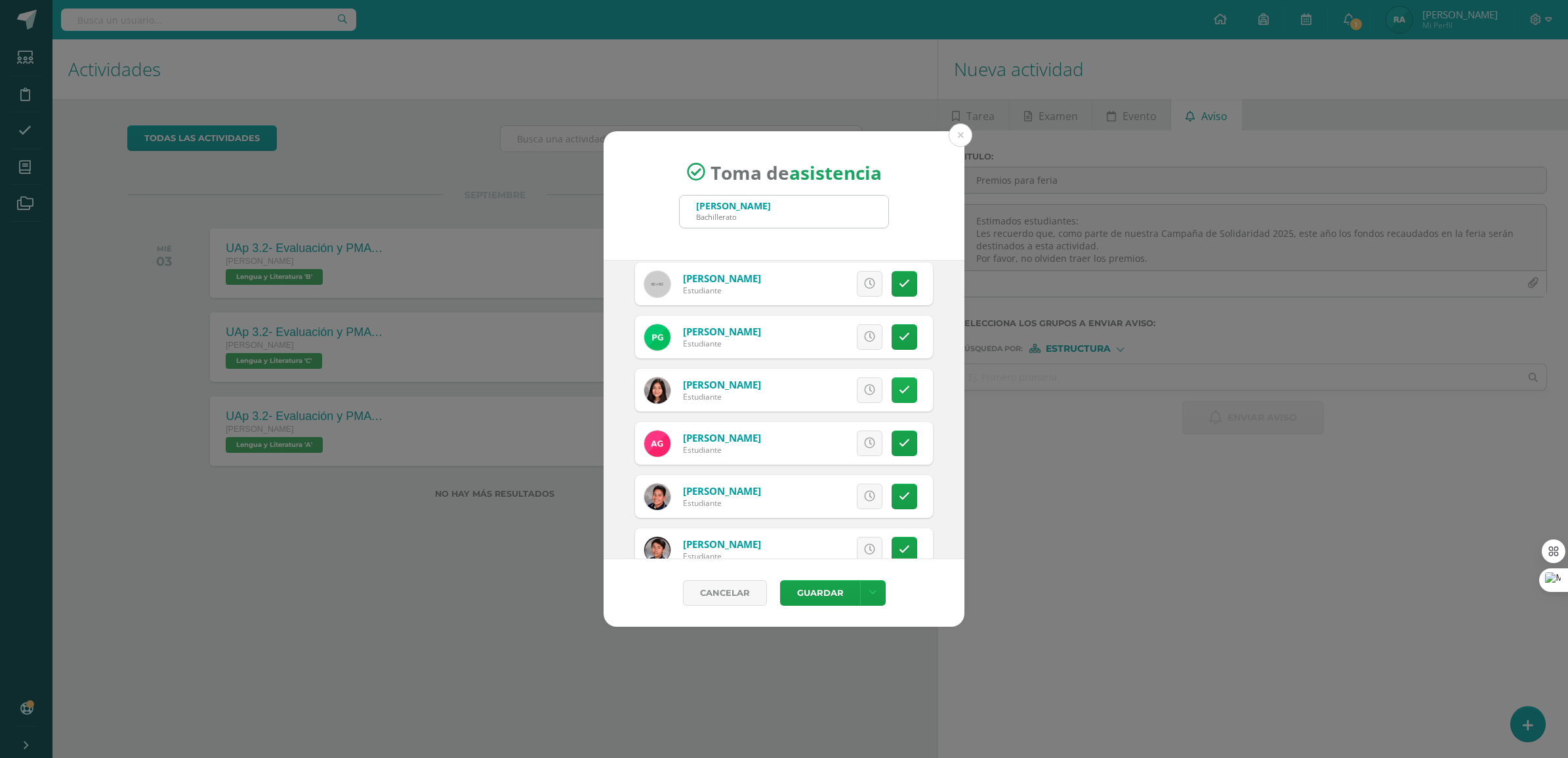
click at [892, 388] on link at bounding box center [904, 390] width 25 height 25
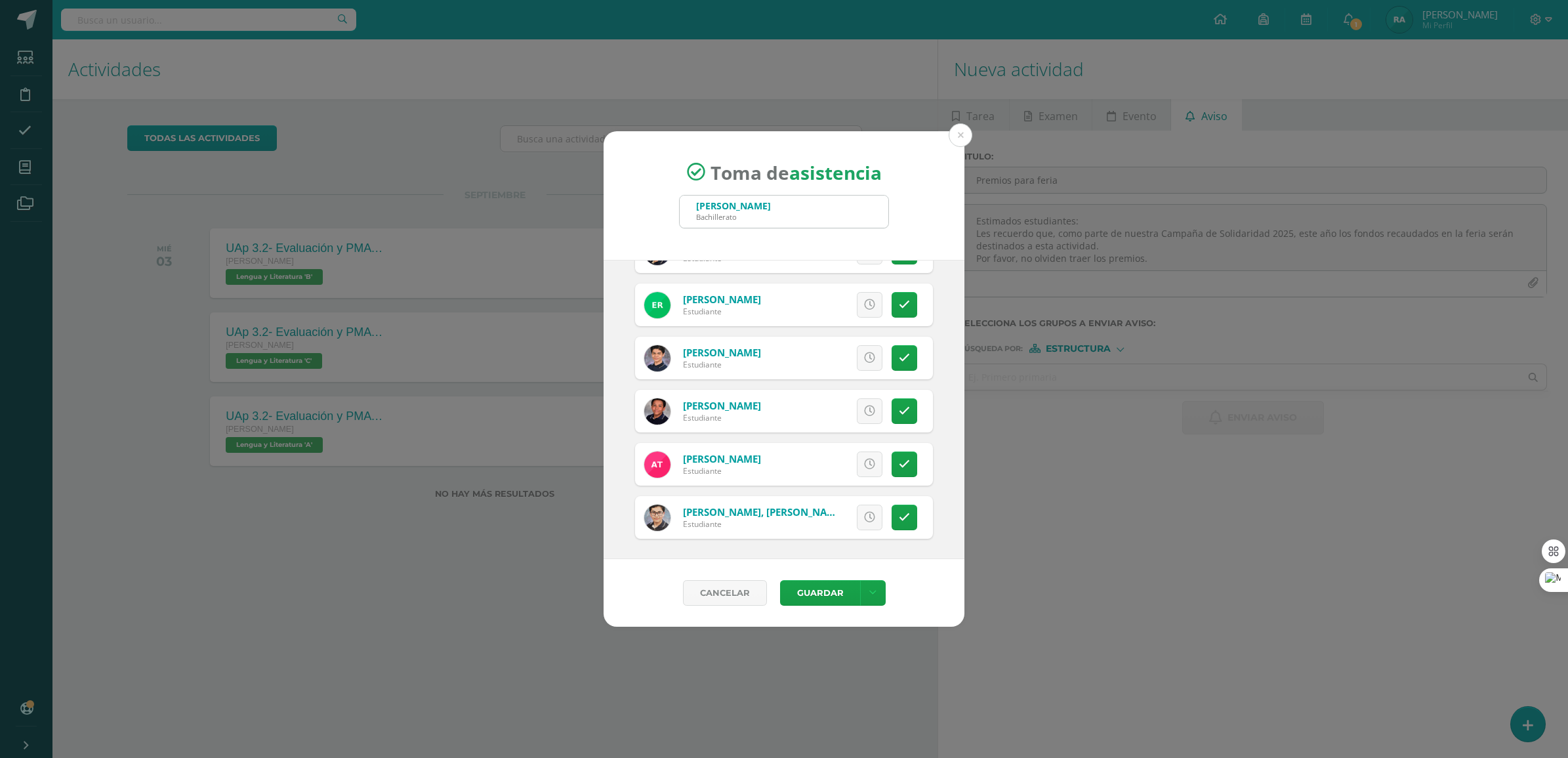
scroll to position [2216, 0]
click at [806, 581] on button "Guardar" at bounding box center [820, 593] width 80 height 25
